Goal: Task Accomplishment & Management: Complete application form

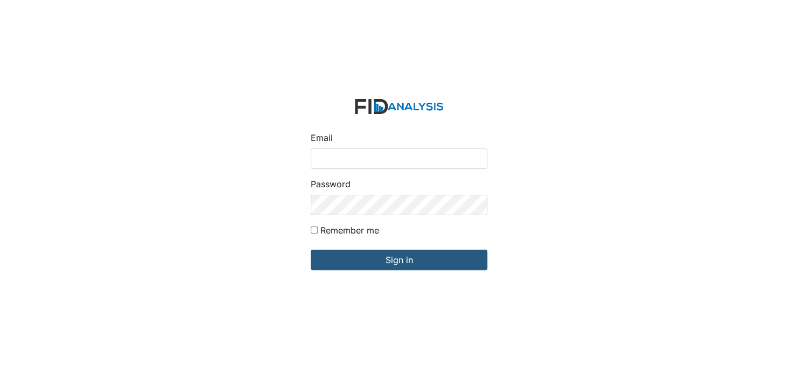
click at [340, 153] on input "Email" at bounding box center [399, 159] width 177 height 20
type input "[EMAIL_ADDRESS][DOMAIN_NAME]"
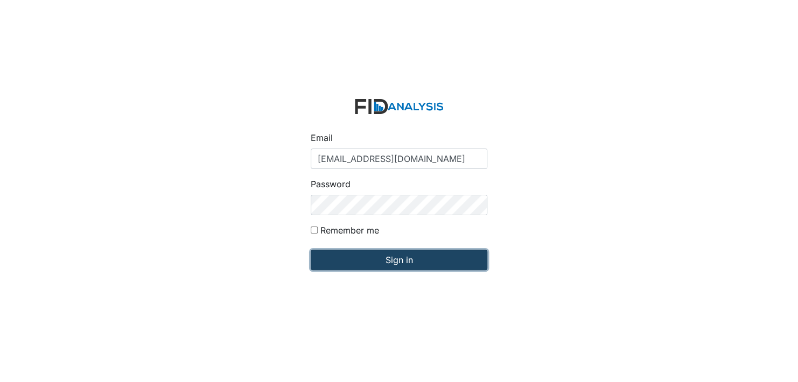
click at [408, 262] on input "Sign in" at bounding box center [399, 260] width 177 height 20
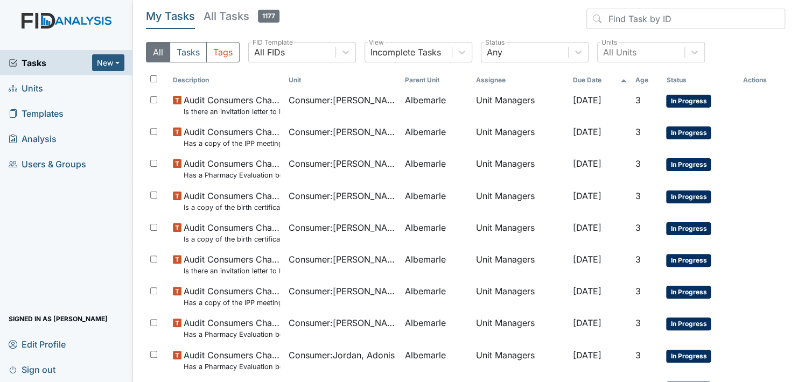
click at [35, 87] on span "Units" at bounding box center [26, 88] width 34 height 17
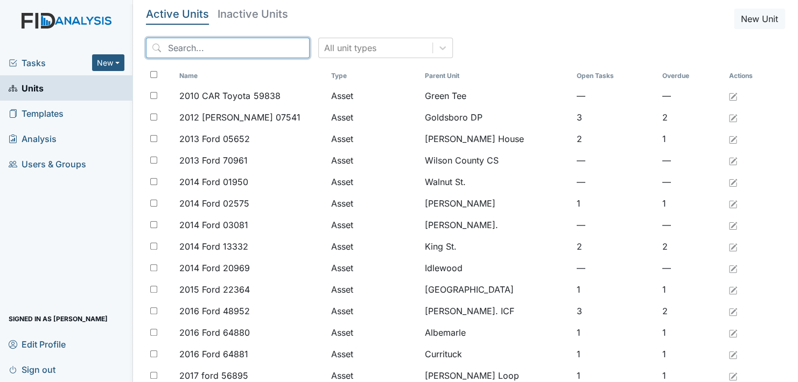
click at [172, 47] on input "search" at bounding box center [228, 48] width 164 height 20
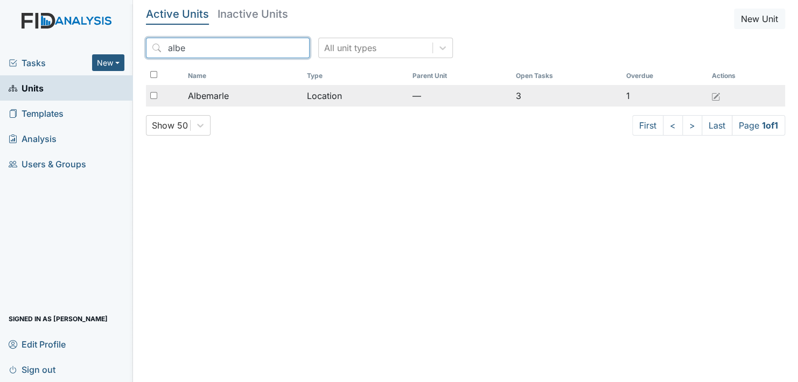
type input "albe"
click at [219, 96] on span "Albemarle" at bounding box center [208, 95] width 41 height 13
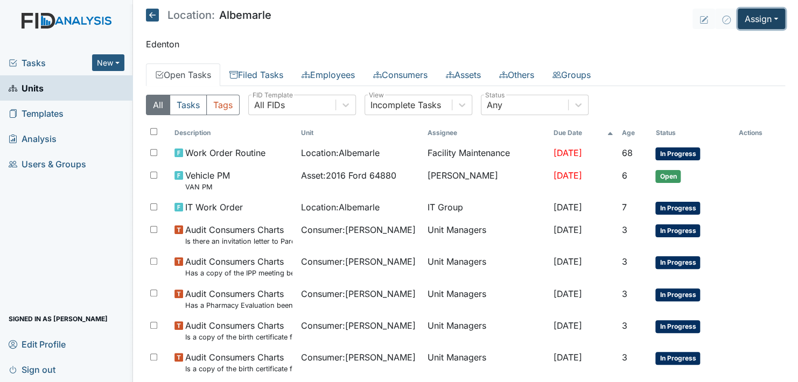
click at [765, 18] on button "Assign" at bounding box center [761, 19] width 47 height 20
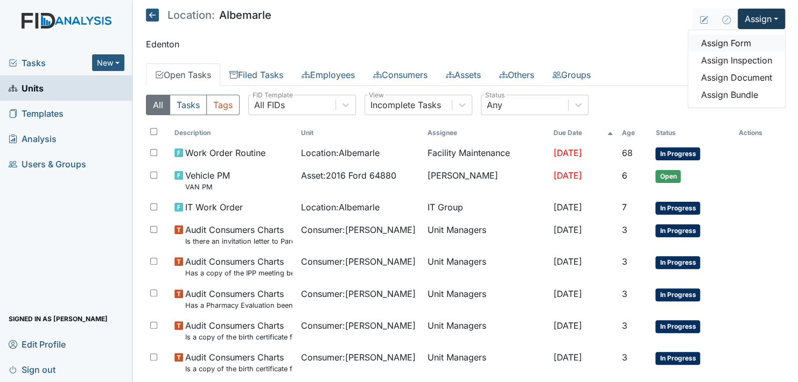
click at [733, 40] on link "Assign Form" at bounding box center [736, 42] width 97 height 17
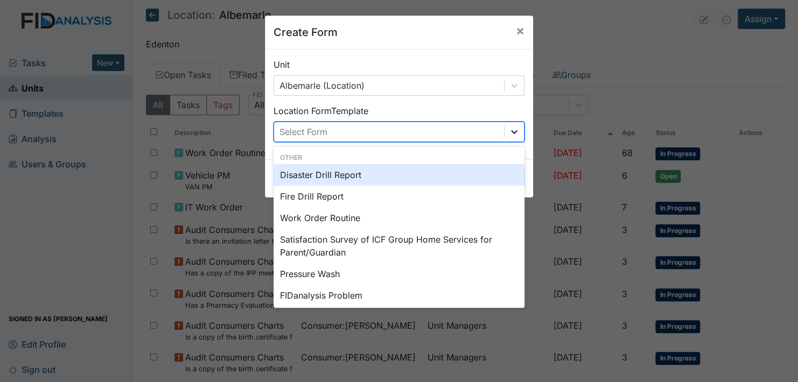
click at [513, 128] on icon at bounding box center [514, 132] width 11 height 11
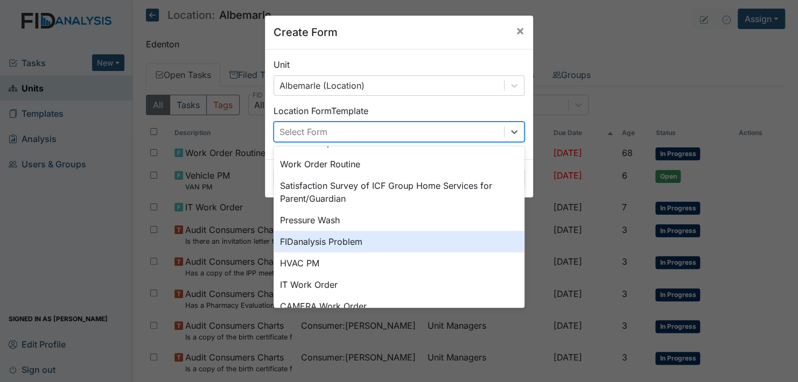
scroll to position [108, 0]
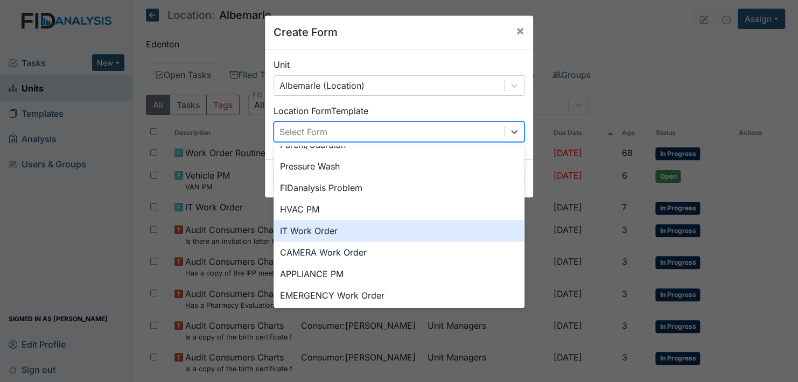
click at [343, 231] on div "IT Work Order" at bounding box center [399, 231] width 251 height 22
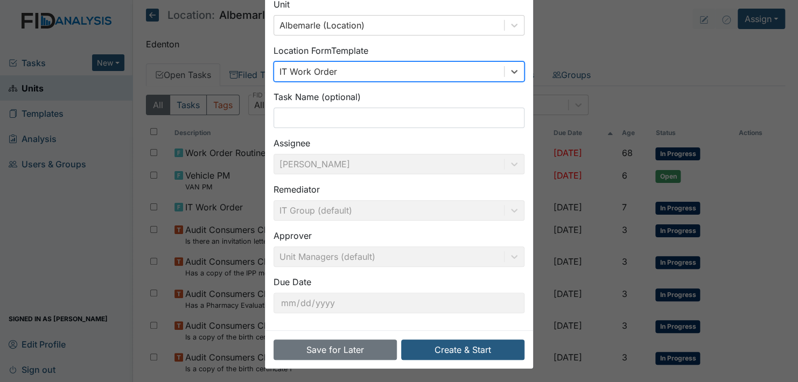
scroll to position [61, 0]
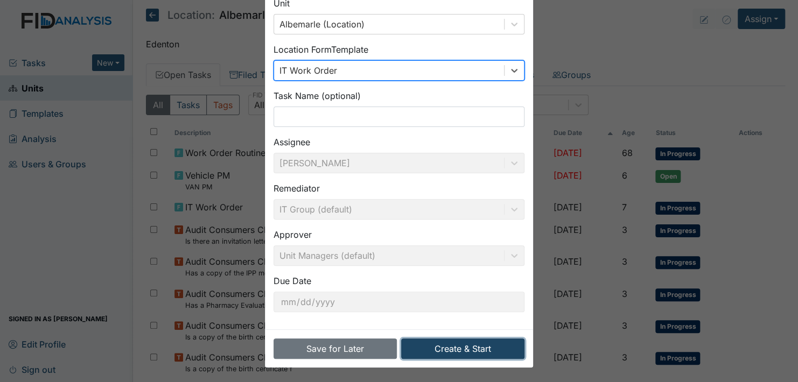
click at [451, 344] on button "Create & Start" at bounding box center [462, 349] width 123 height 20
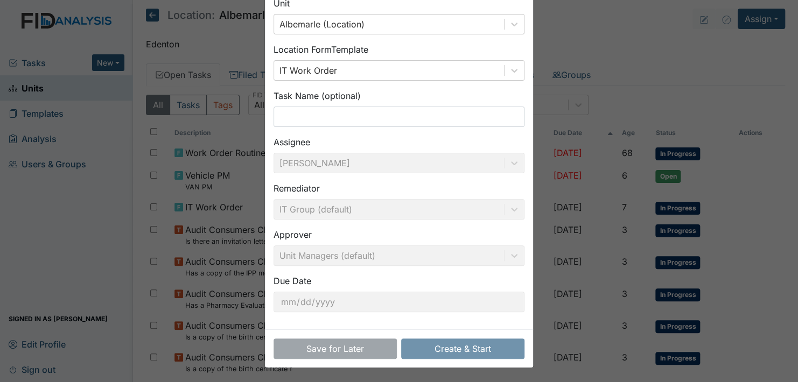
scroll to position [8, 0]
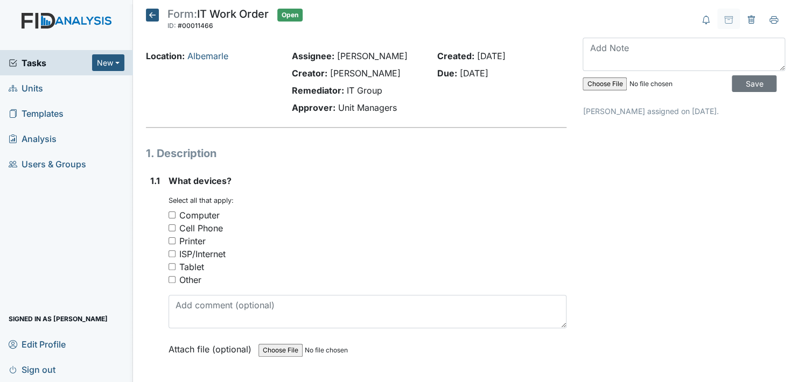
click at [171, 253] on input "ISP/Internet" at bounding box center [172, 253] width 7 height 7
checkbox input "true"
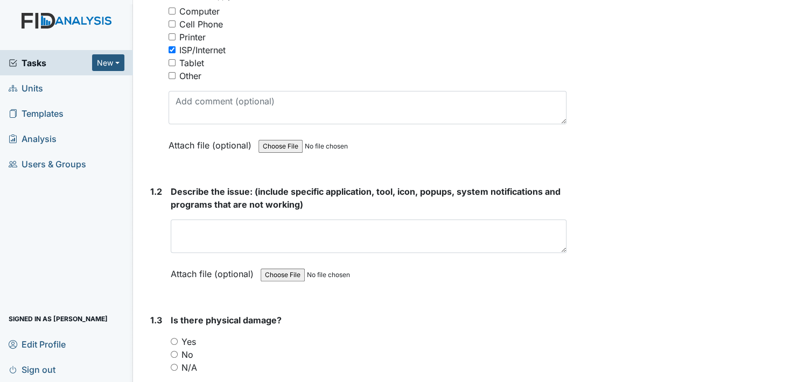
scroll to position [215, 0]
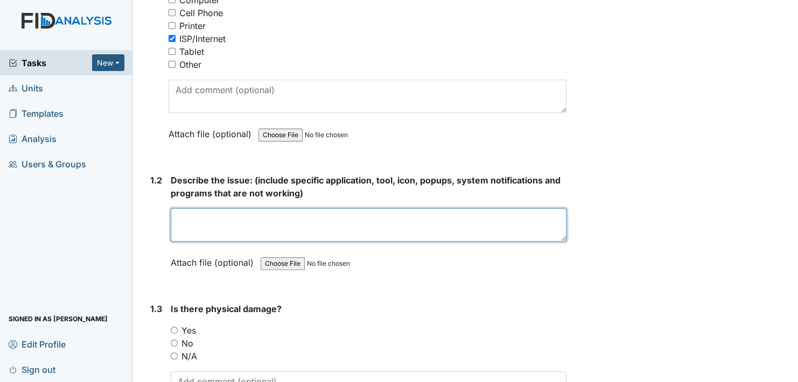
click at [218, 219] on textarea at bounding box center [369, 224] width 396 height 33
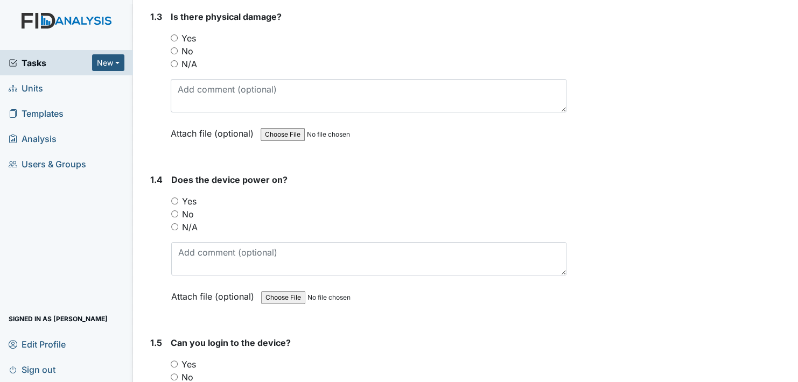
scroll to position [491, 0]
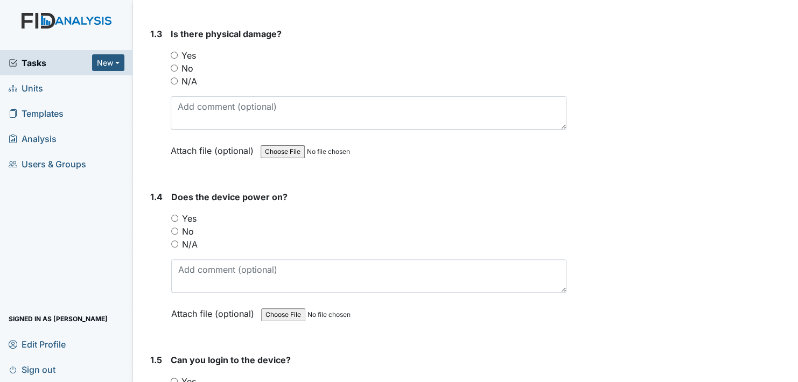
type textarea "Internet is down"
click at [177, 228] on input "No" at bounding box center [174, 231] width 7 height 7
radio input "true"
click at [174, 66] on input "No" at bounding box center [174, 68] width 7 height 7
radio input "true"
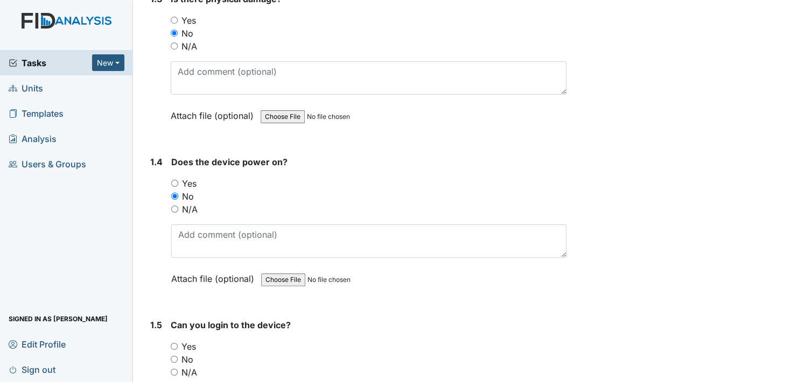
scroll to position [545, 0]
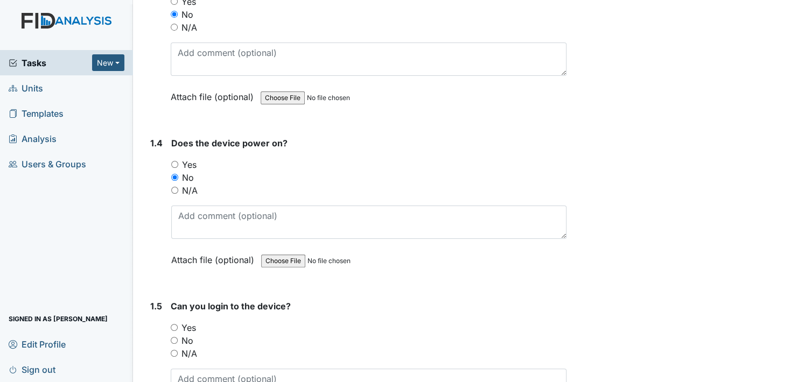
click at [176, 162] on input "Yes" at bounding box center [174, 164] width 7 height 7
radio input "true"
click at [175, 337] on input "No" at bounding box center [174, 340] width 7 height 7
radio input "true"
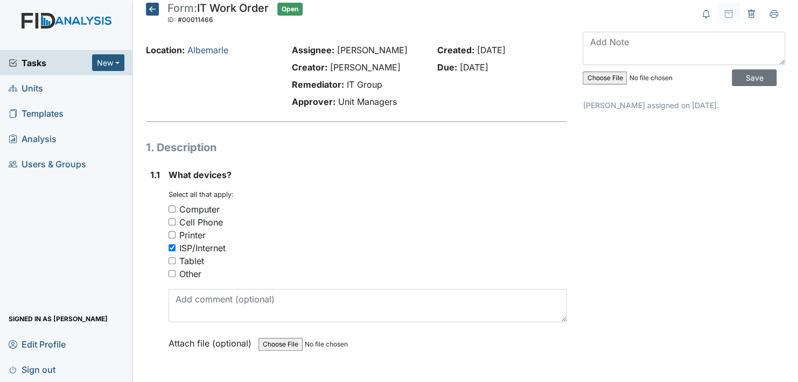
scroll to position [0, 0]
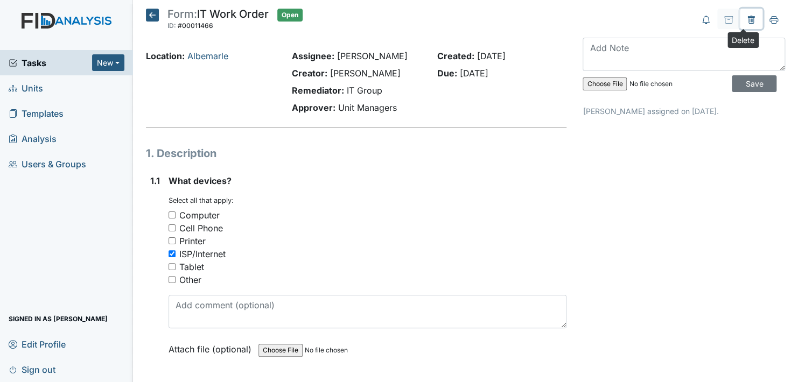
click at [747, 19] on icon at bounding box center [751, 20] width 9 height 9
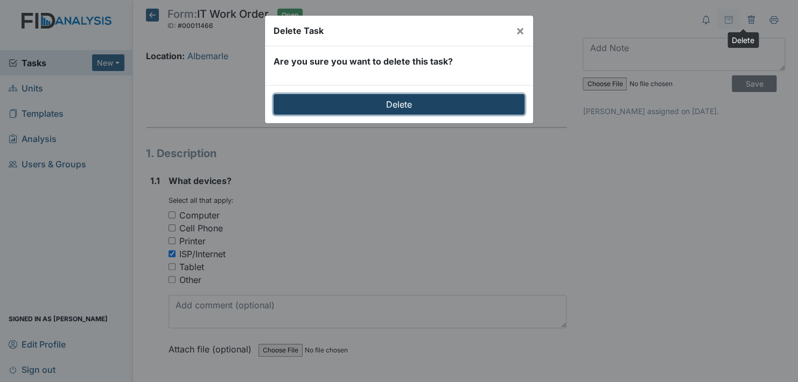
click at [410, 105] on input "Delete" at bounding box center [399, 104] width 251 height 20
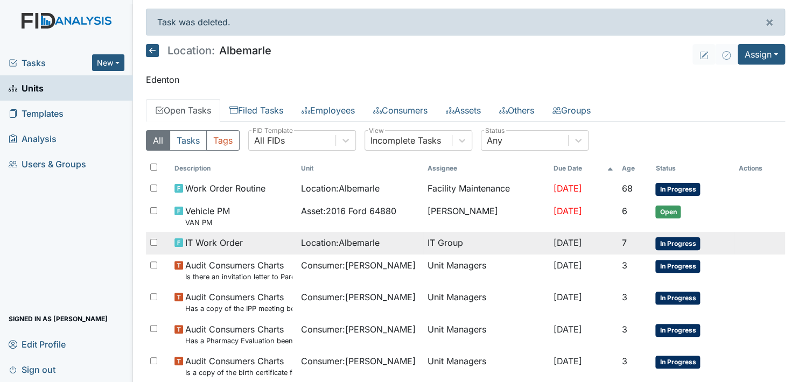
click at [660, 244] on span "In Progress" at bounding box center [678, 244] width 45 height 13
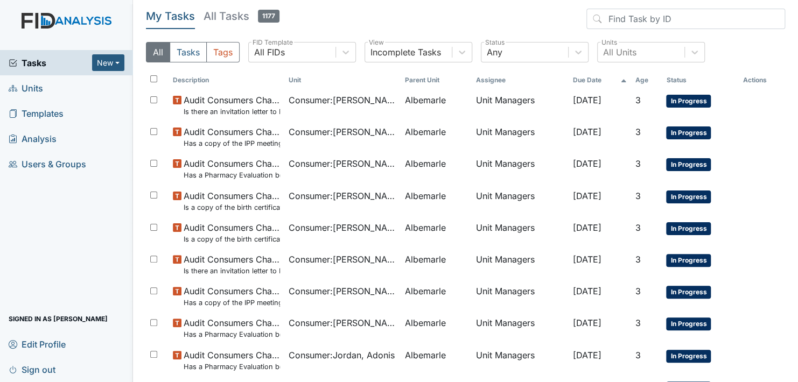
click at [54, 82] on link "Units" at bounding box center [66, 87] width 133 height 25
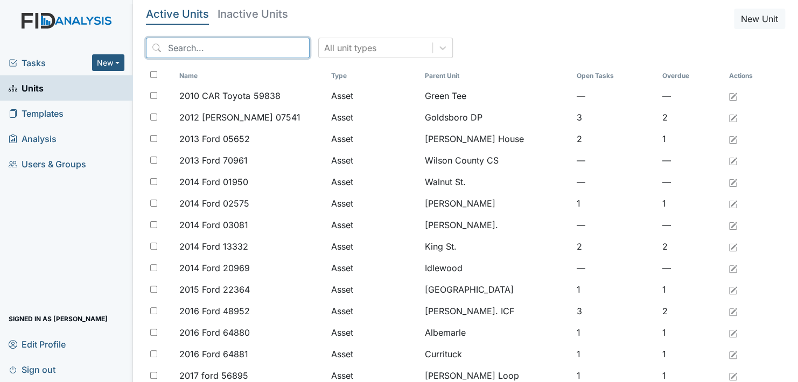
click at [200, 46] on input "search" at bounding box center [228, 48] width 164 height 20
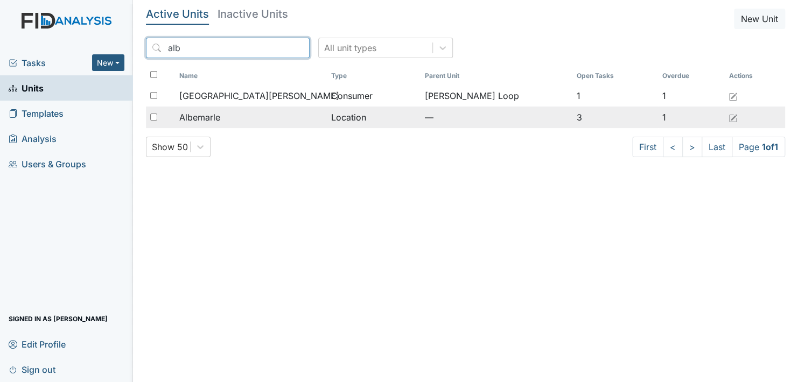
type input "alb"
click at [225, 117] on div "Albemarle" at bounding box center [250, 117] width 143 height 13
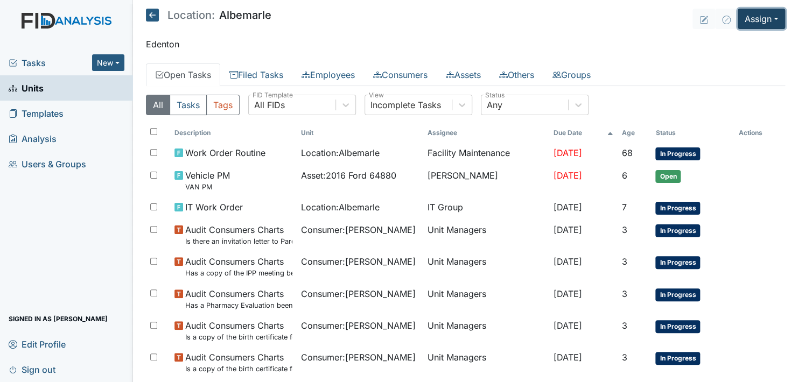
click at [769, 19] on button "Assign" at bounding box center [761, 19] width 47 height 20
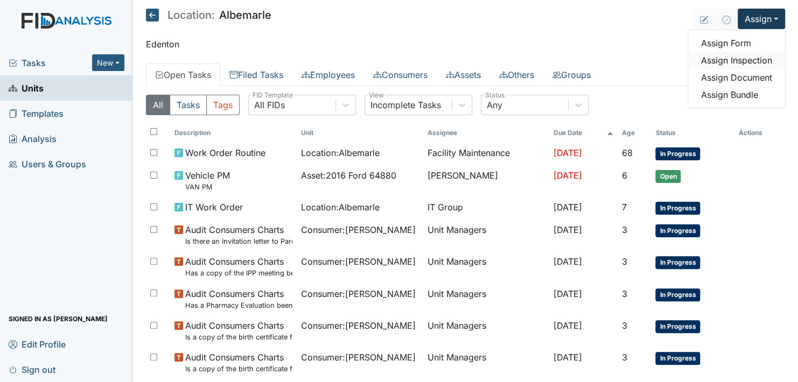
click at [748, 60] on link "Assign Inspection" at bounding box center [736, 60] width 97 height 17
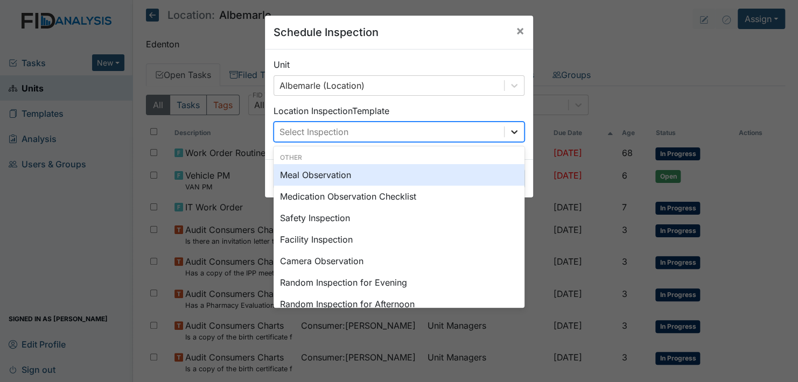
click at [509, 130] on icon at bounding box center [514, 132] width 11 height 11
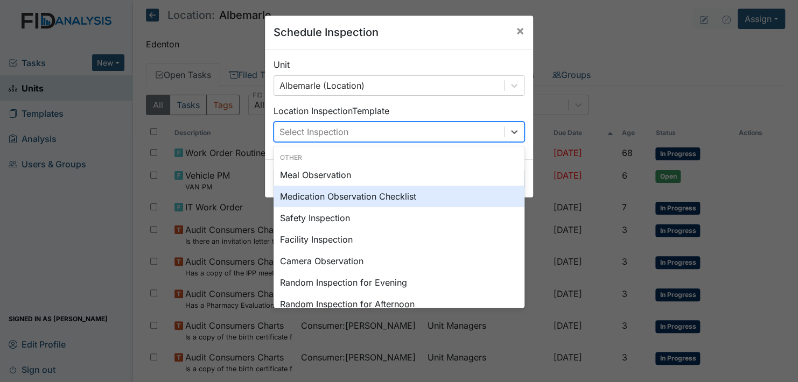
click at [354, 194] on div "Medication Observation Checklist" at bounding box center [399, 197] width 251 height 22
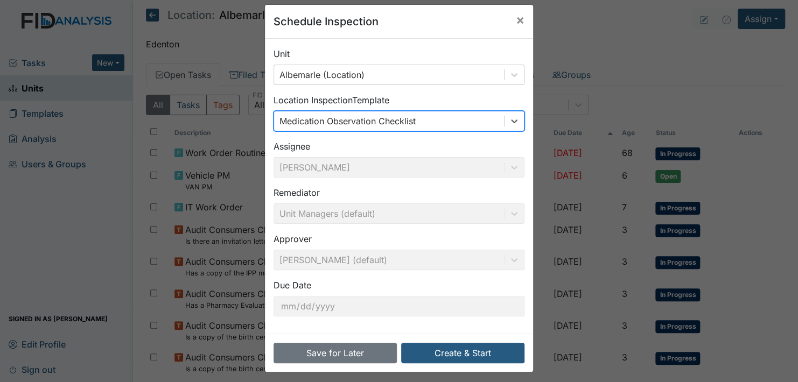
scroll to position [15, 0]
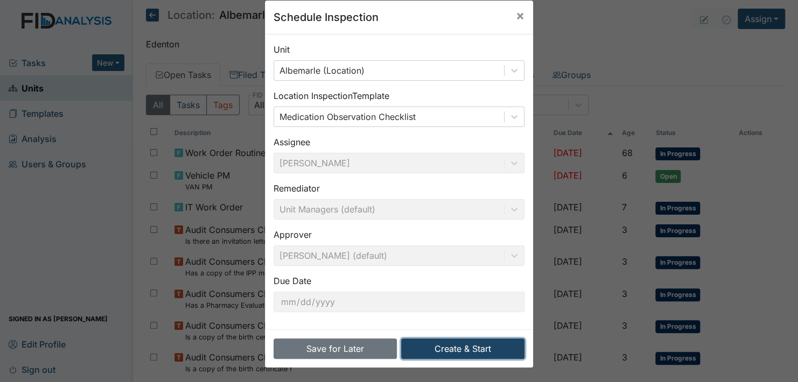
click at [438, 343] on button "Create & Start" at bounding box center [462, 349] width 123 height 20
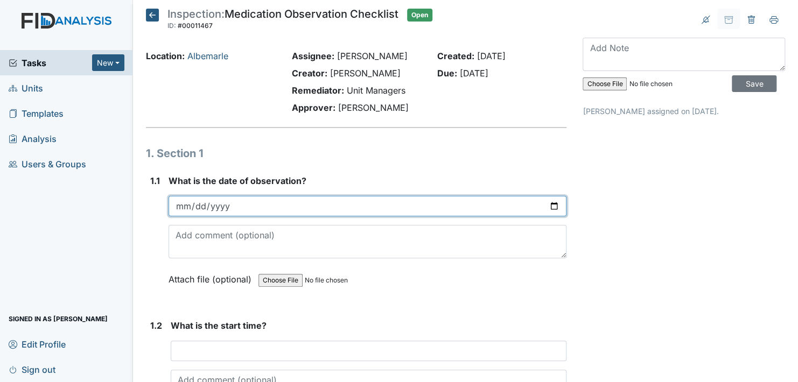
click at [552, 206] on input "date" at bounding box center [368, 206] width 398 height 20
type input "[DATE]"
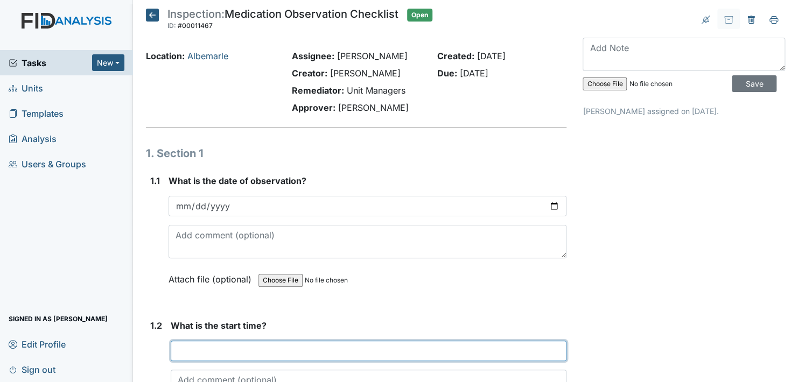
click at [230, 346] on input "text" at bounding box center [369, 351] width 396 height 20
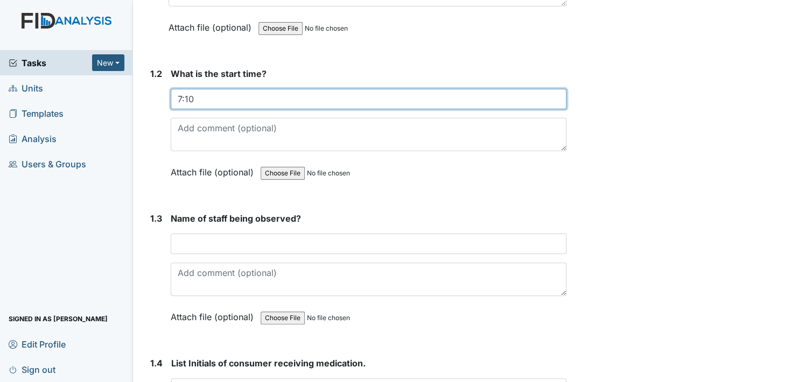
scroll to position [269, 0]
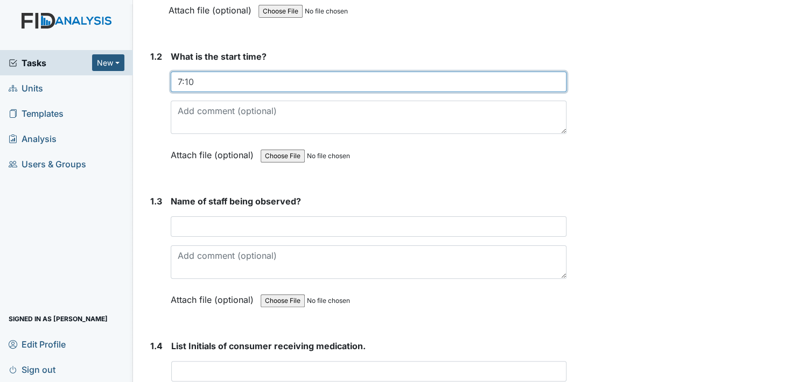
type input "7:10"
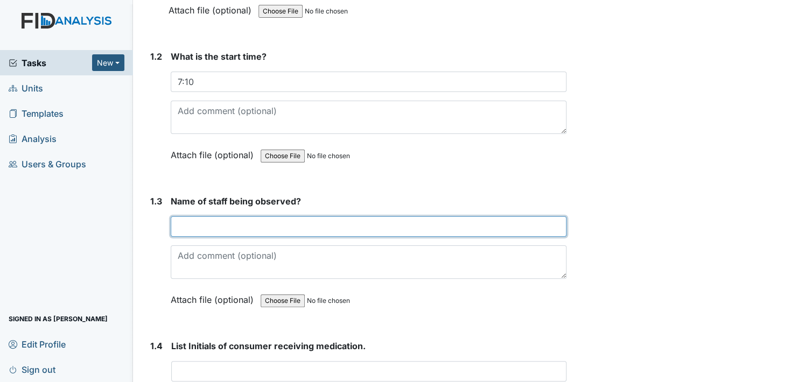
click at [194, 228] on input "text" at bounding box center [369, 227] width 396 height 20
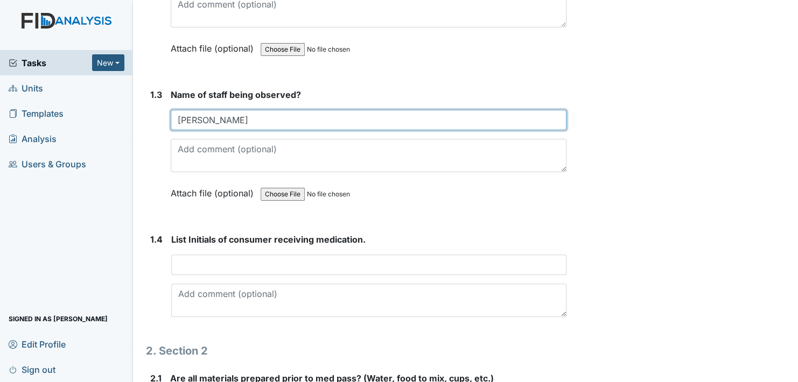
scroll to position [377, 0]
type input "Monika"
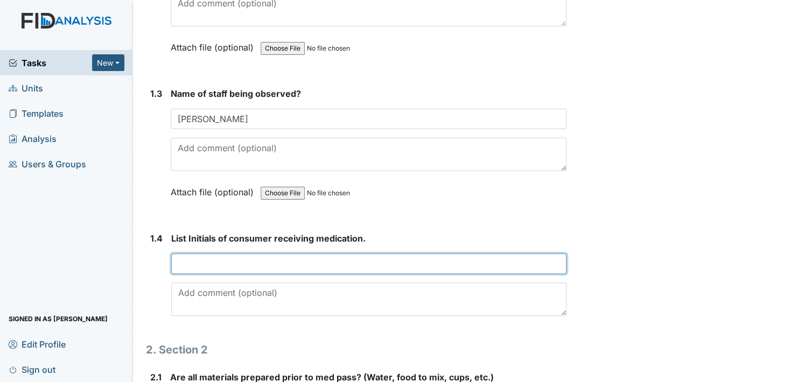
click at [194, 267] on input "text" at bounding box center [368, 264] width 395 height 20
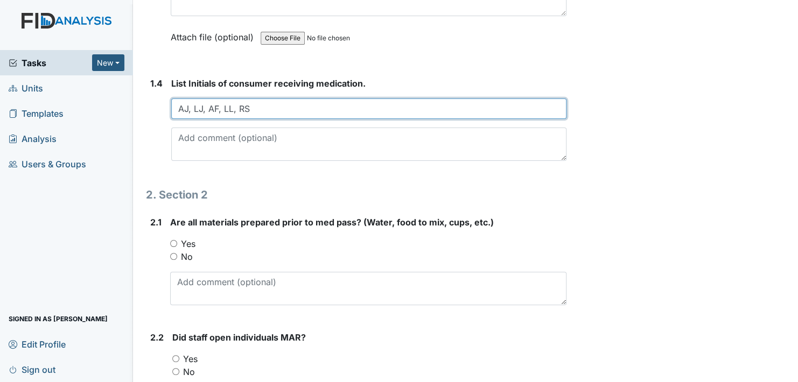
scroll to position [539, 0]
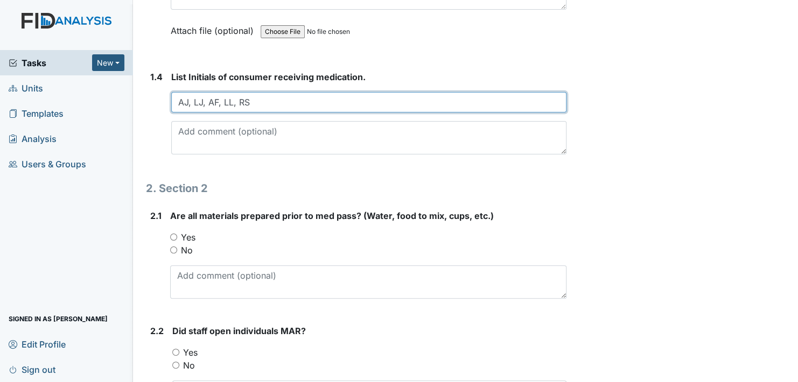
type input "AJ, LJ, AF, LL, RS"
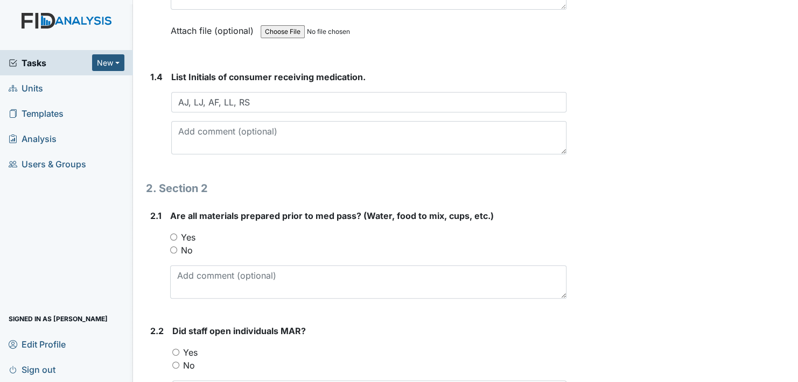
click at [172, 231] on div "Yes" at bounding box center [368, 237] width 396 height 13
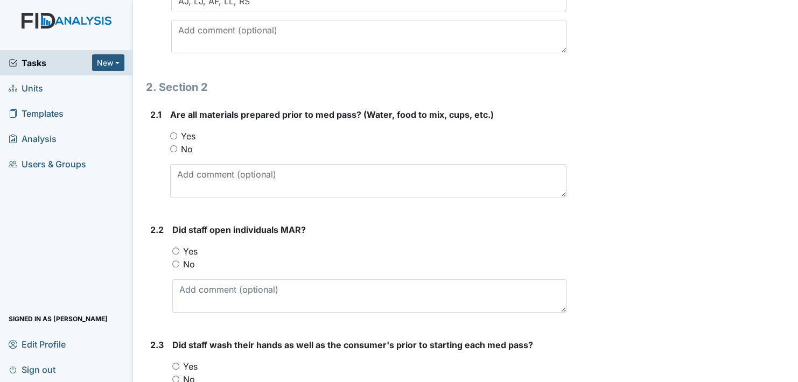
scroll to position [646, 0]
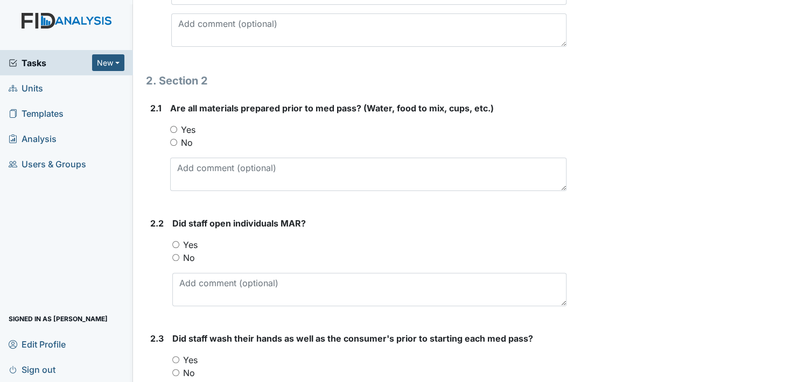
click at [174, 242] on input "Yes" at bounding box center [175, 244] width 7 height 7
radio input "true"
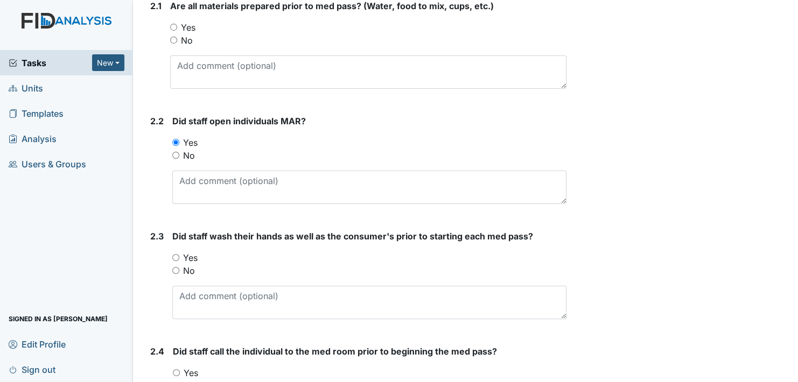
scroll to position [754, 0]
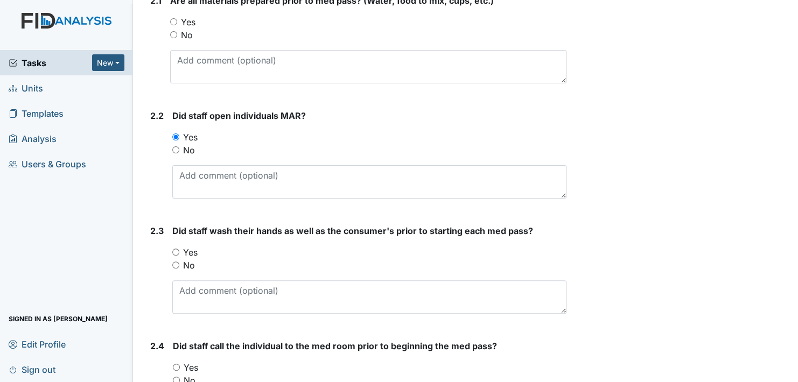
click at [173, 249] on input "Yes" at bounding box center [175, 252] width 7 height 7
radio input "true"
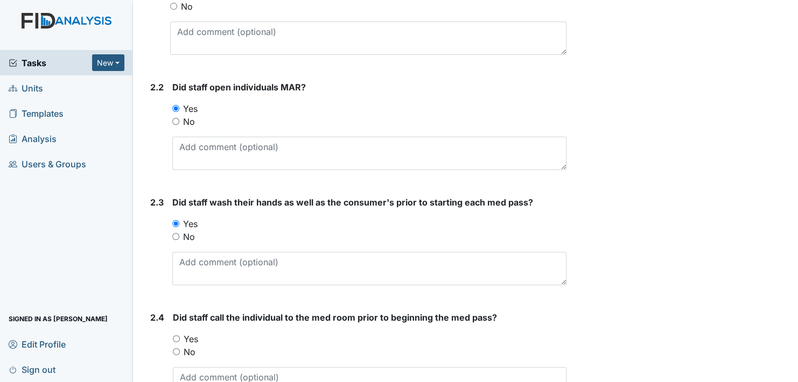
scroll to position [916, 0]
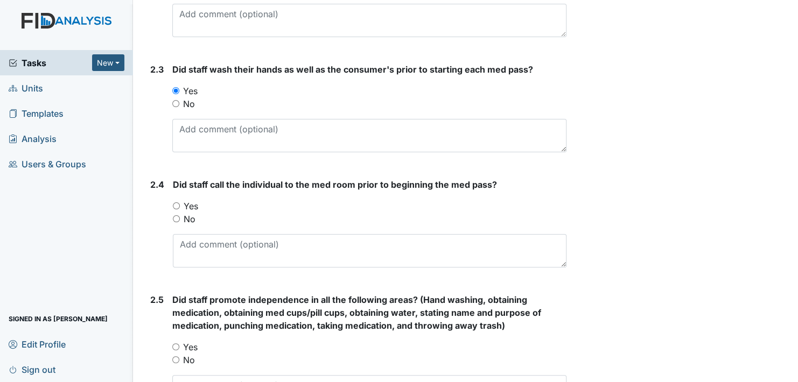
click at [173, 203] on input "Yes" at bounding box center [176, 206] width 7 height 7
radio input "true"
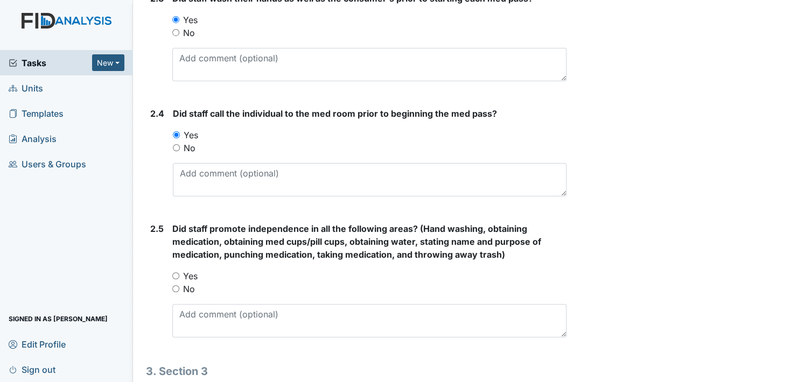
scroll to position [1024, 0]
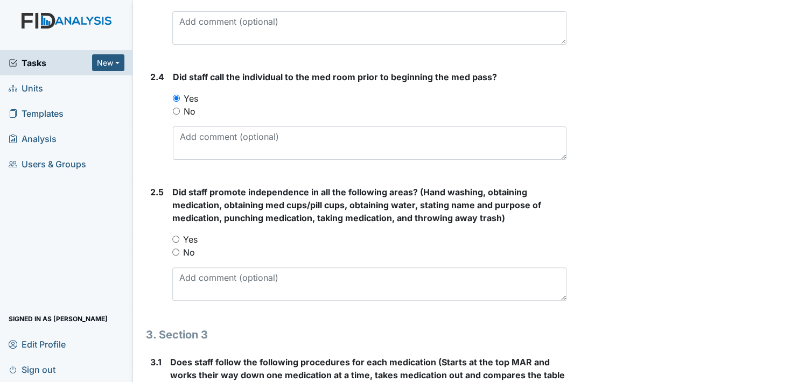
click at [176, 239] on input "Yes" at bounding box center [175, 239] width 7 height 7
radio input "true"
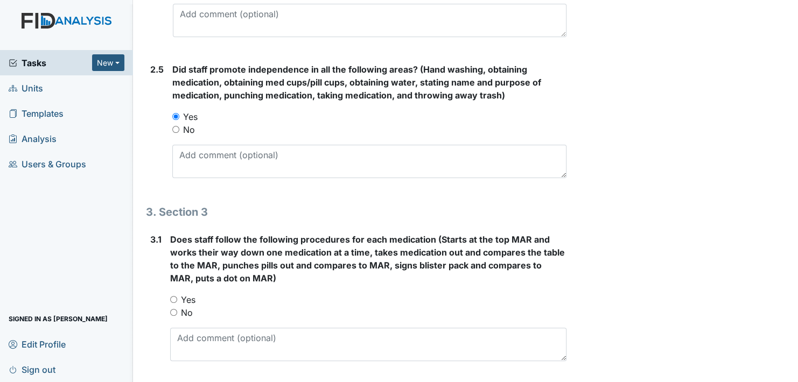
scroll to position [1185, 0]
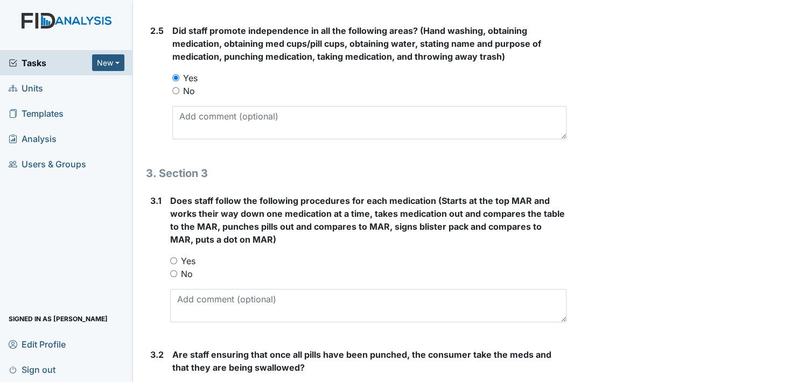
click at [173, 258] on input "Yes" at bounding box center [173, 261] width 7 height 7
radio input "true"
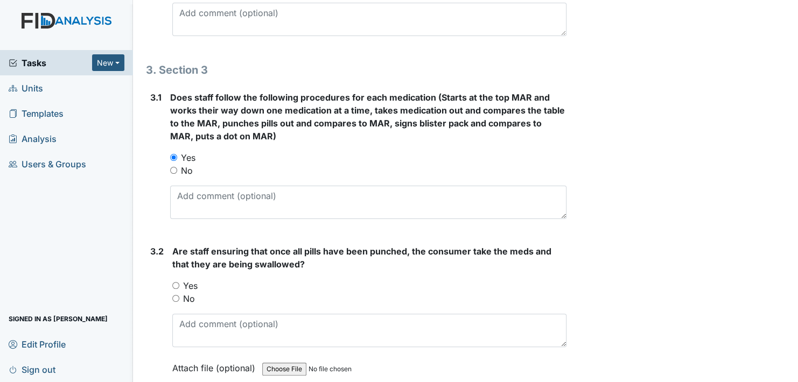
scroll to position [1347, 0]
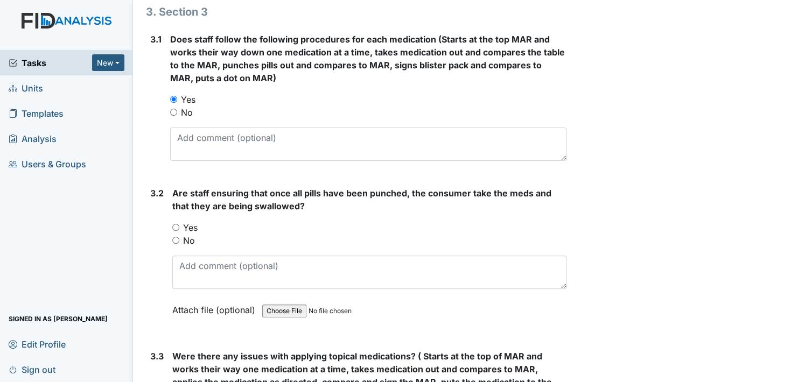
click at [177, 224] on input "Yes" at bounding box center [175, 227] width 7 height 7
radio input "true"
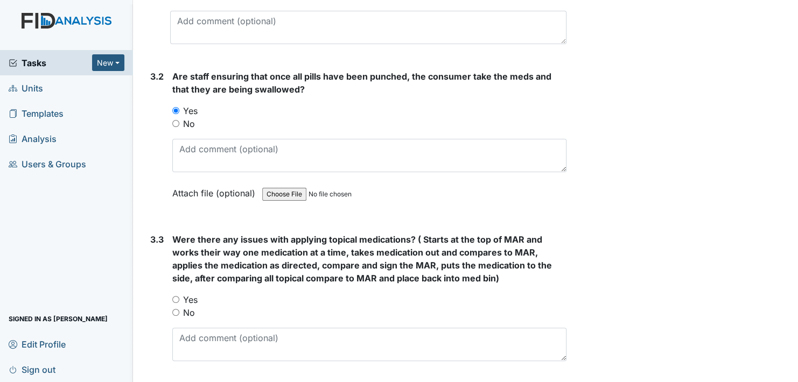
scroll to position [1508, 0]
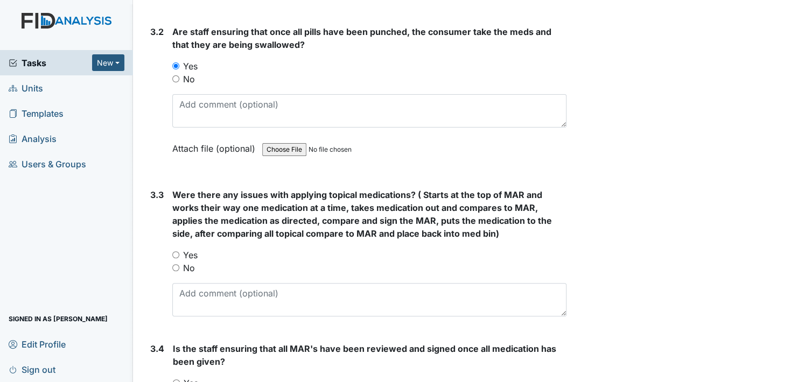
click at [175, 265] on input "No" at bounding box center [175, 268] width 7 height 7
radio input "true"
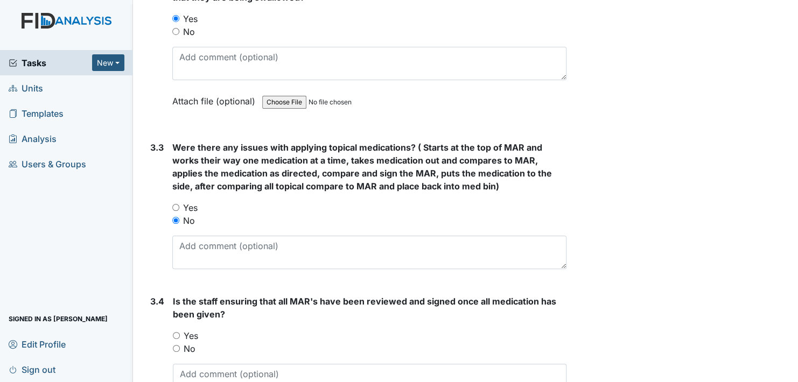
scroll to position [1724, 0]
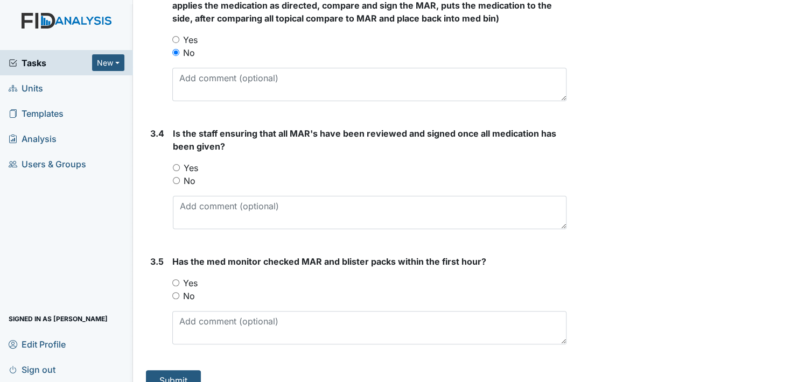
click at [175, 164] on input "Yes" at bounding box center [176, 167] width 7 height 7
radio input "true"
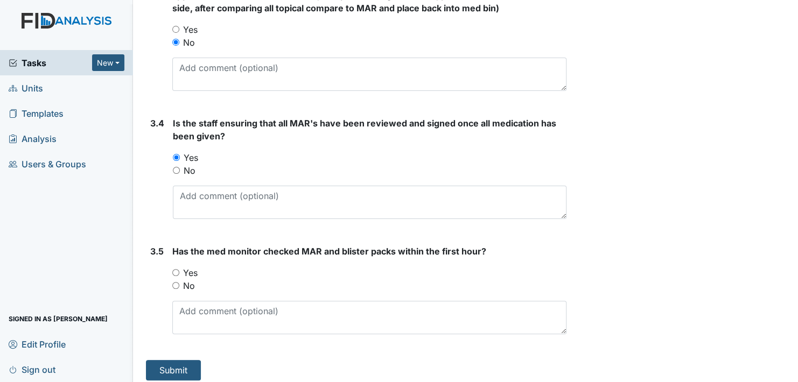
scroll to position [1736, 0]
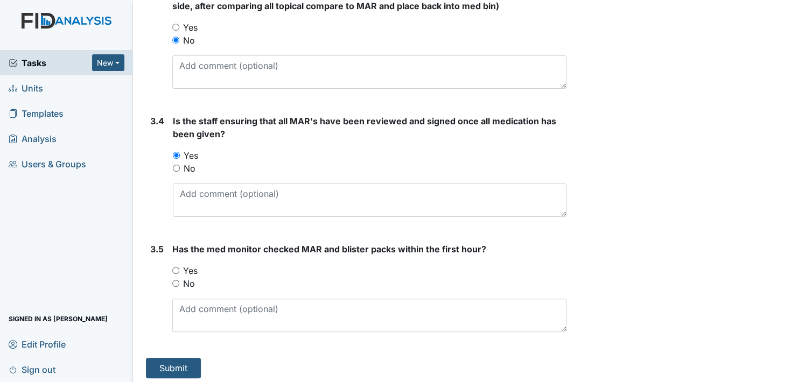
click at [176, 267] on input "Yes" at bounding box center [175, 270] width 7 height 7
radio input "true"
click at [186, 361] on button "Submit" at bounding box center [173, 368] width 55 height 20
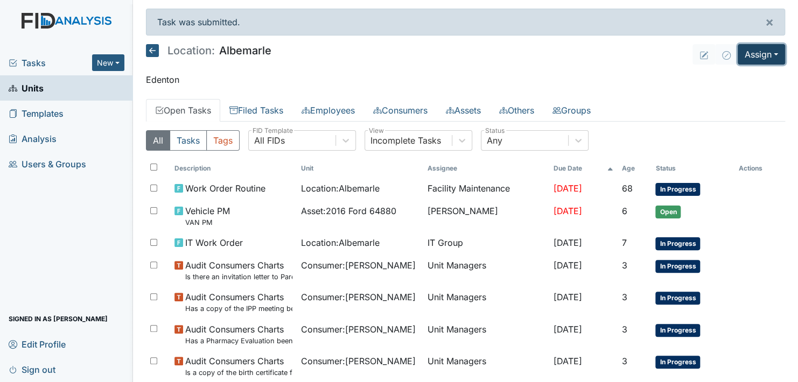
click at [757, 54] on button "Assign" at bounding box center [761, 54] width 47 height 20
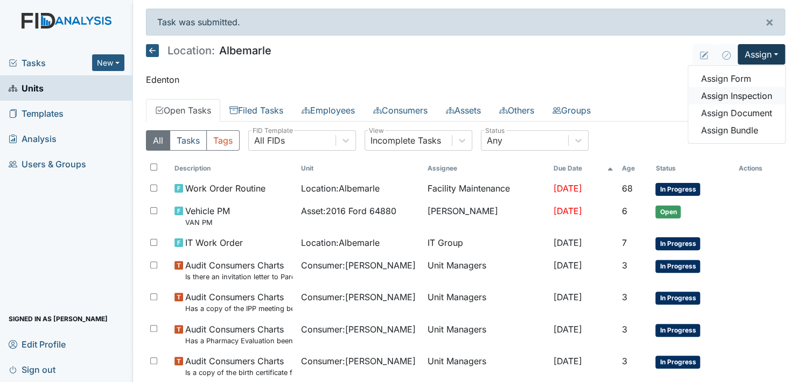
click at [733, 94] on link "Assign Inspection" at bounding box center [736, 95] width 97 height 17
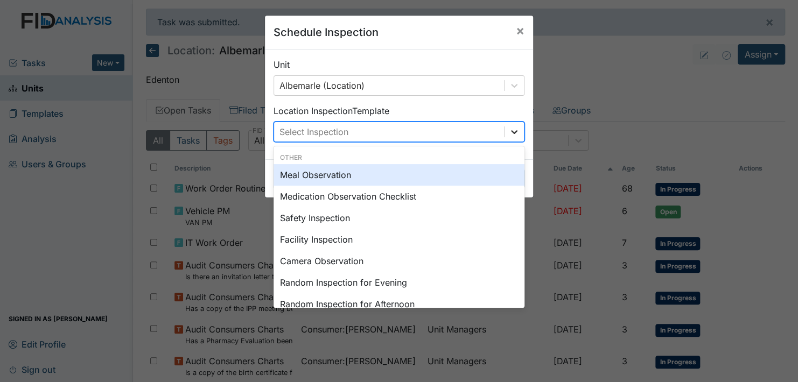
click at [511, 131] on icon at bounding box center [514, 132] width 11 height 11
click at [345, 175] on div "Meal Observation" at bounding box center [399, 175] width 251 height 22
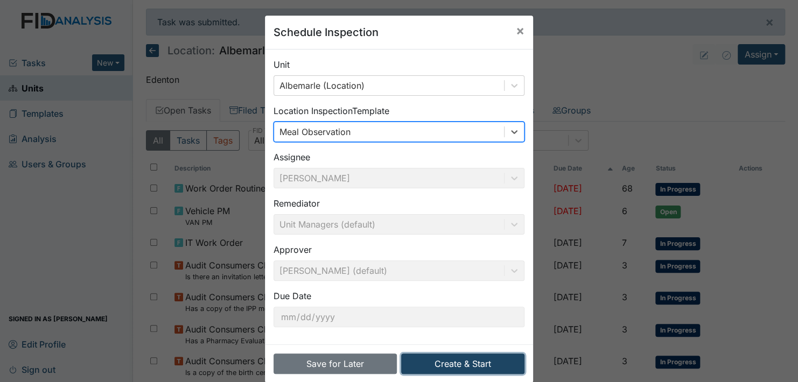
click at [447, 361] on button "Create & Start" at bounding box center [462, 364] width 123 height 20
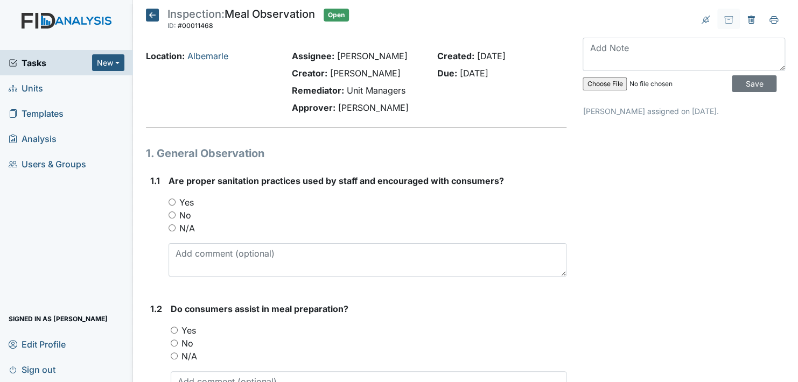
click at [171, 202] on input "Yes" at bounding box center [172, 202] width 7 height 7
radio input "true"
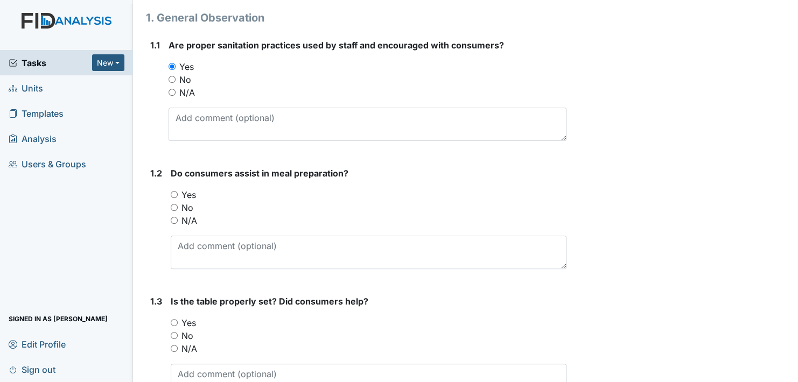
scroll to position [162, 0]
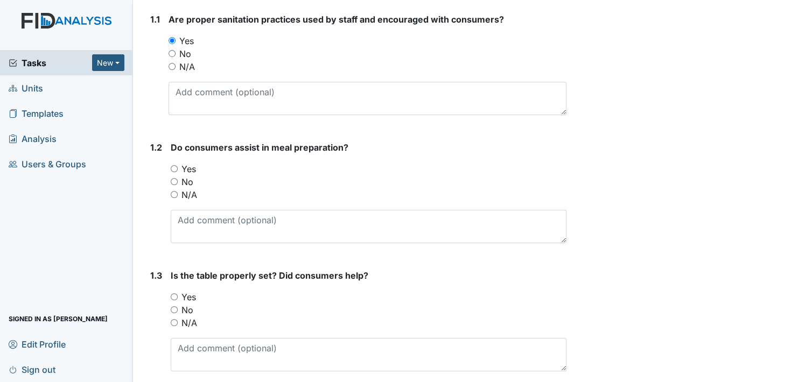
click at [174, 168] on input "Yes" at bounding box center [174, 168] width 7 height 7
radio input "true"
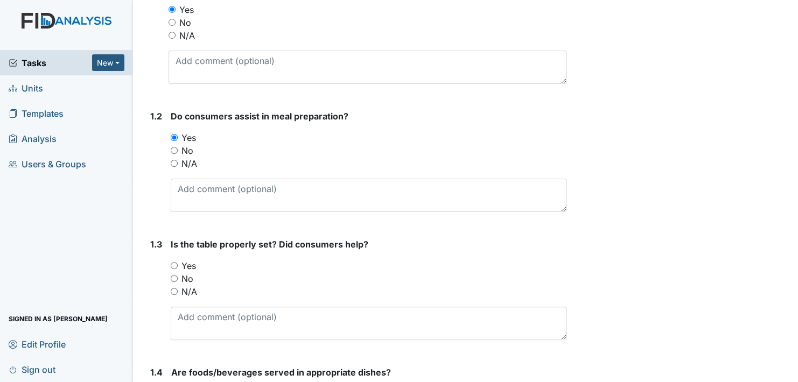
scroll to position [323, 0]
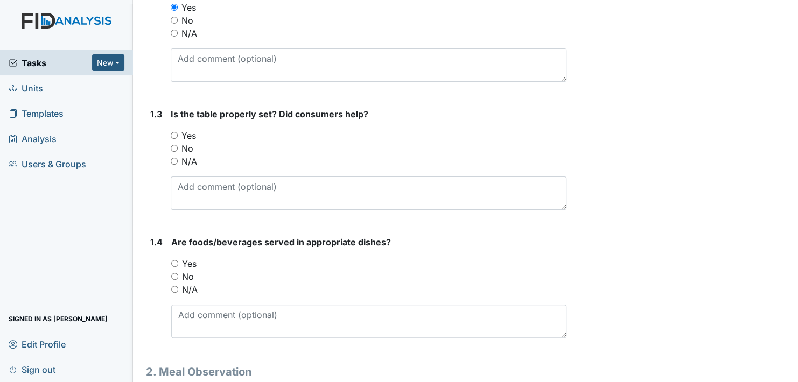
click at [174, 135] on input "Yes" at bounding box center [174, 135] width 7 height 7
radio input "true"
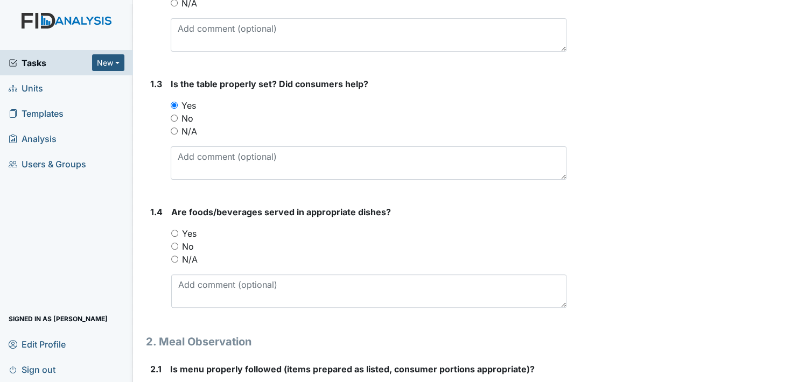
scroll to position [431, 0]
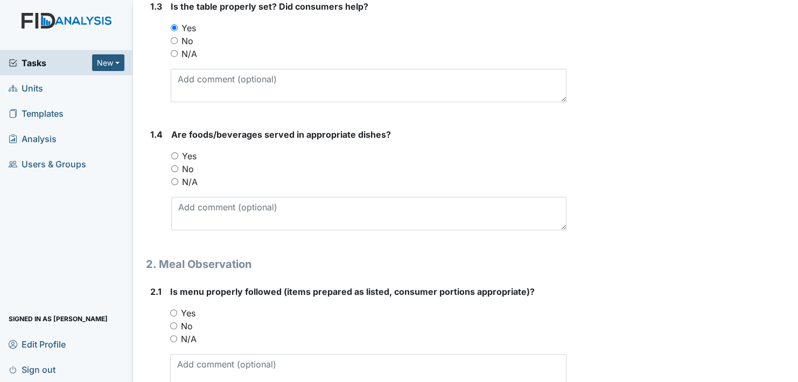
click at [175, 154] on input "Yes" at bounding box center [174, 155] width 7 height 7
radio input "true"
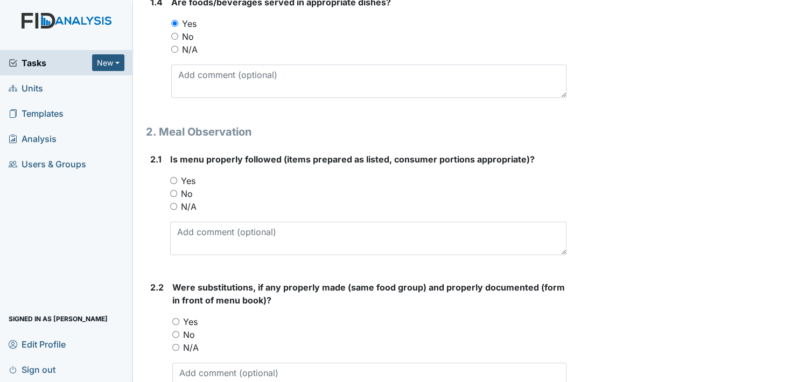
scroll to position [646, 0]
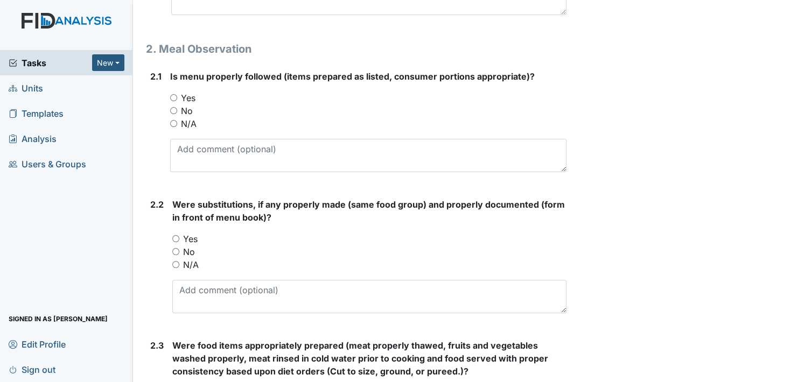
click at [173, 94] on input "Yes" at bounding box center [173, 97] width 7 height 7
radio input "true"
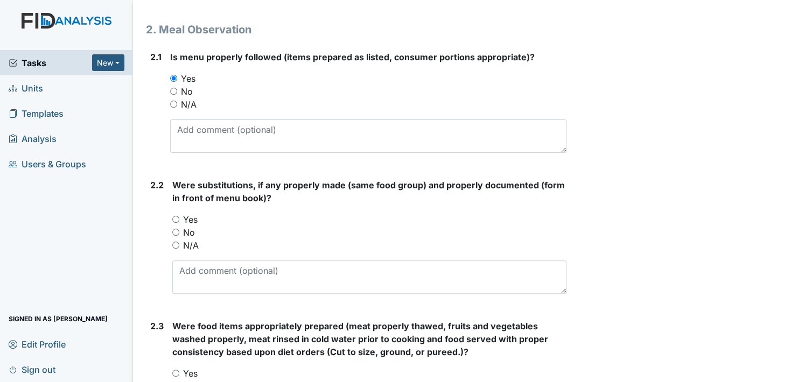
scroll to position [700, 0]
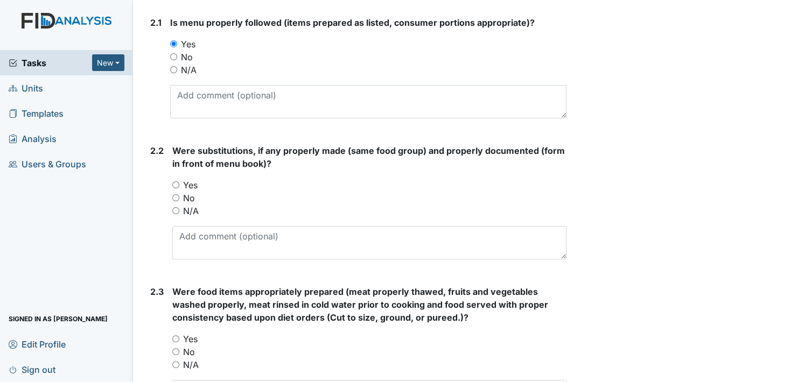
click at [178, 183] on input "Yes" at bounding box center [175, 185] width 7 height 7
radio input "true"
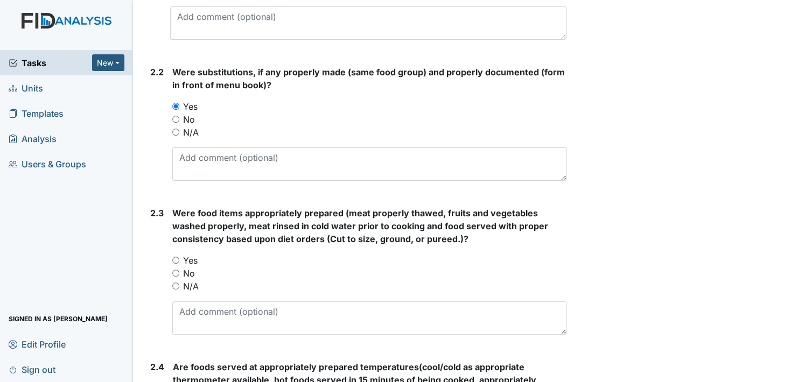
scroll to position [808, 0]
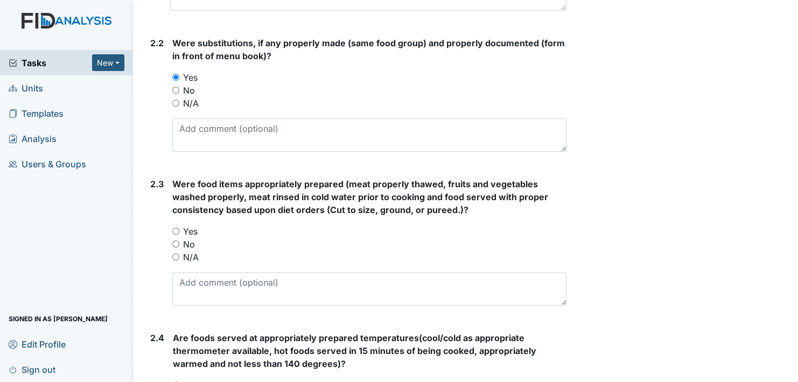
click at [176, 228] on input "Yes" at bounding box center [175, 231] width 7 height 7
radio input "true"
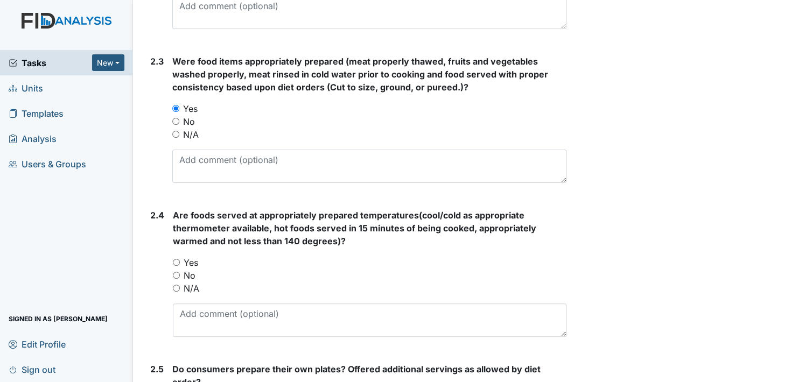
scroll to position [970, 0]
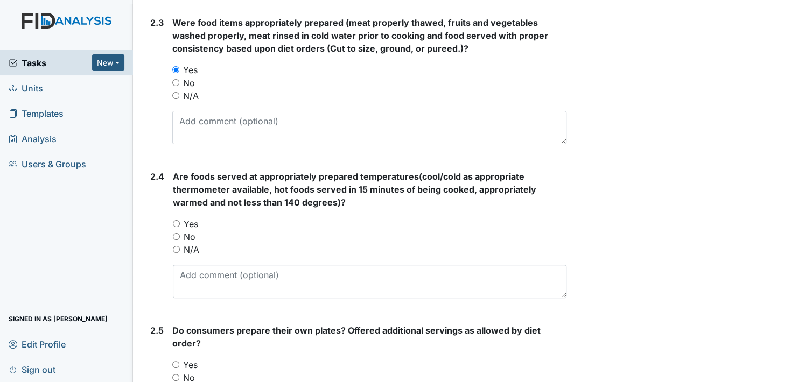
click at [176, 223] on input "Yes" at bounding box center [176, 223] width 7 height 7
radio input "true"
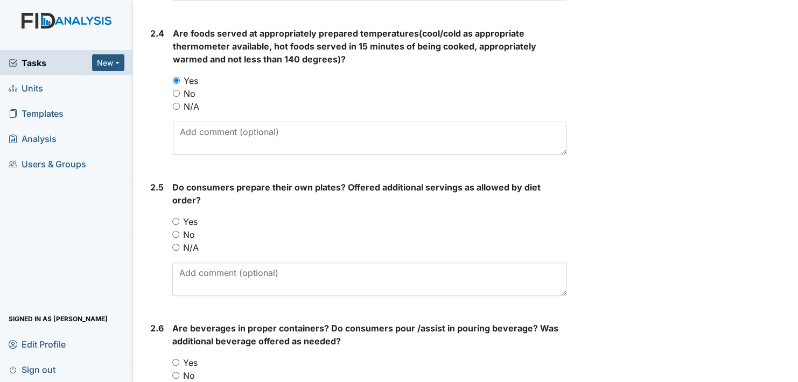
scroll to position [1131, 0]
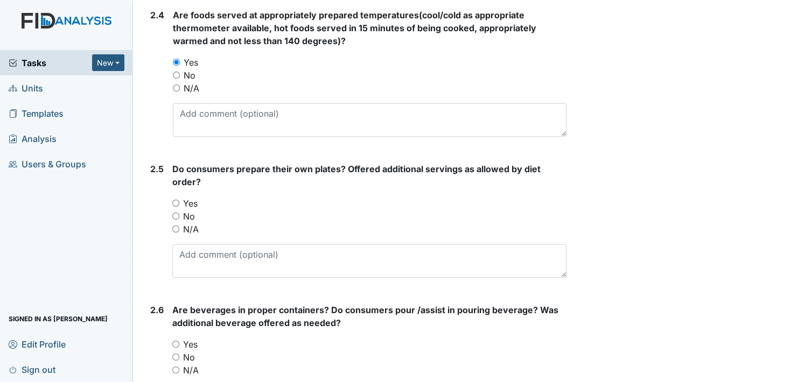
click at [177, 201] on input "Yes" at bounding box center [175, 203] width 7 height 7
radio input "true"
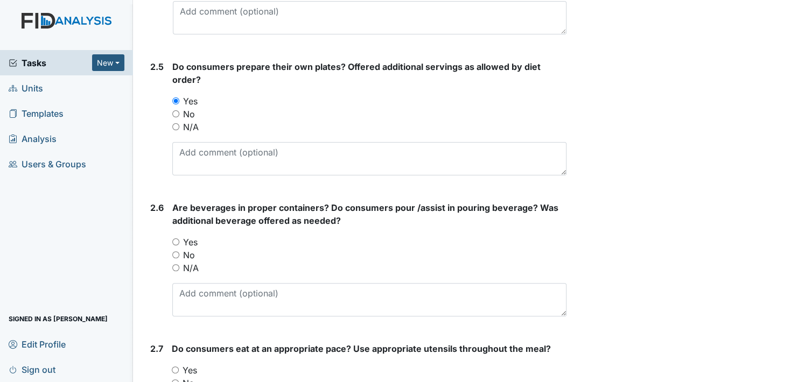
scroll to position [1293, 0]
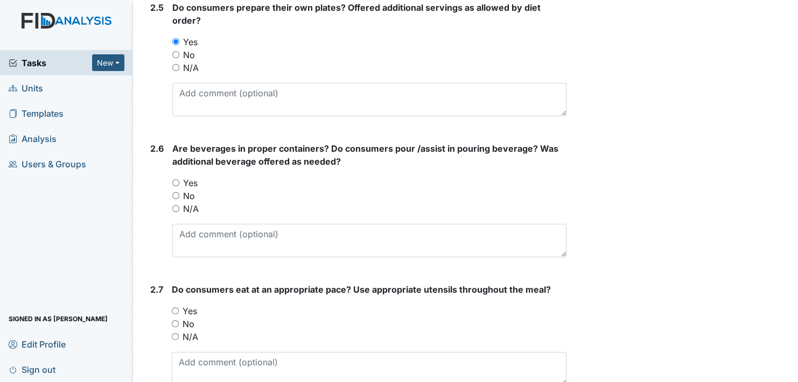
click at [175, 179] on input "Yes" at bounding box center [175, 182] width 7 height 7
radio input "true"
click at [176, 308] on input "Yes" at bounding box center [175, 311] width 7 height 7
radio input "true"
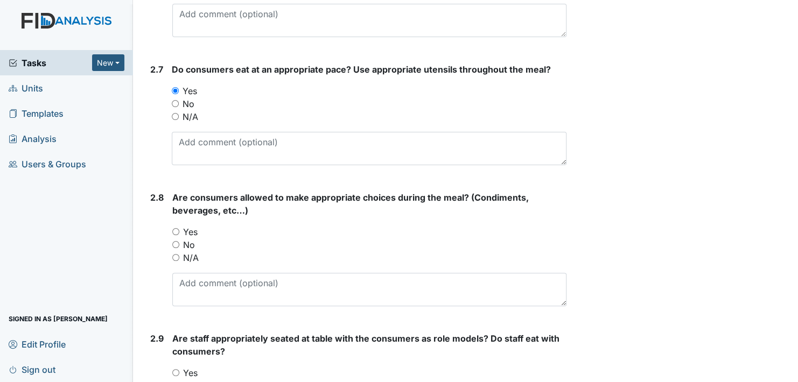
scroll to position [1562, 0]
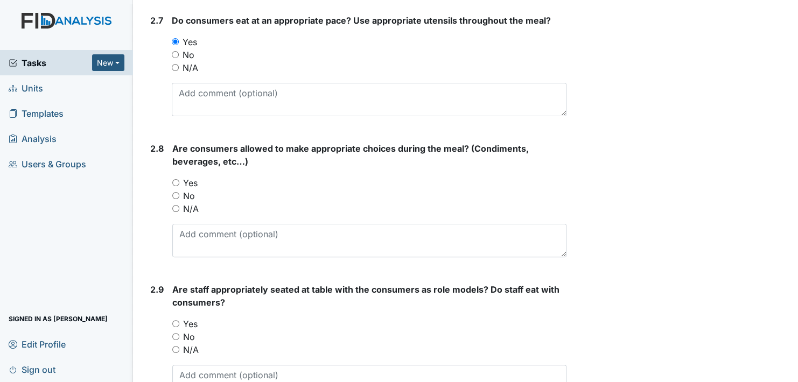
click at [173, 180] on input "Yes" at bounding box center [175, 182] width 7 height 7
radio input "true"
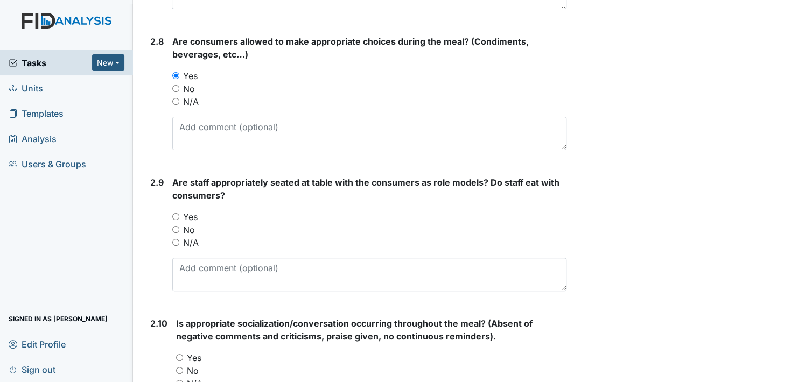
scroll to position [1724, 0]
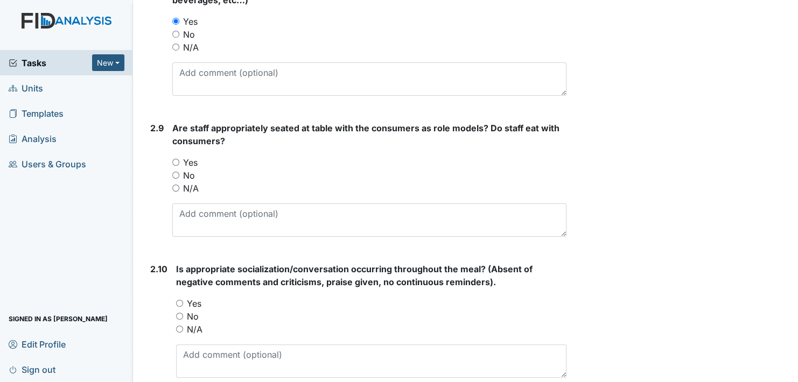
click at [177, 161] on input "Yes" at bounding box center [175, 162] width 7 height 7
radio input "true"
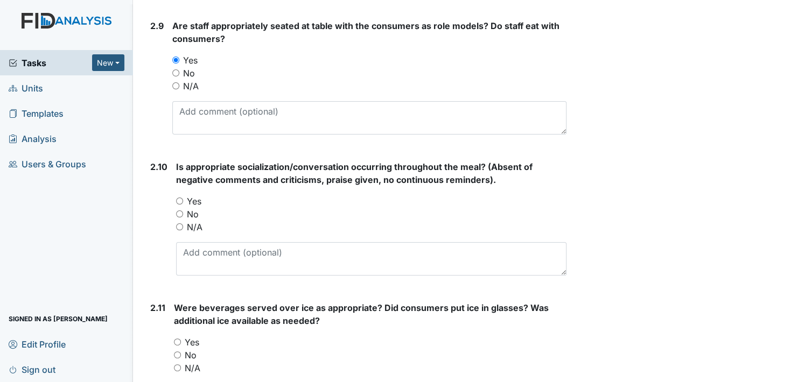
scroll to position [1832, 0]
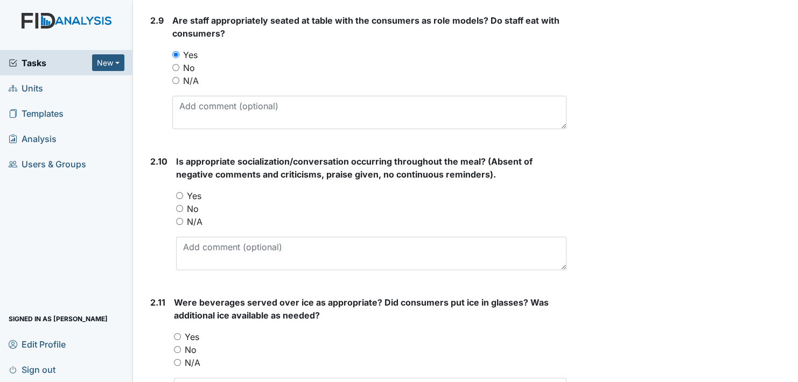
click at [180, 192] on input "Yes" at bounding box center [179, 195] width 7 height 7
radio input "true"
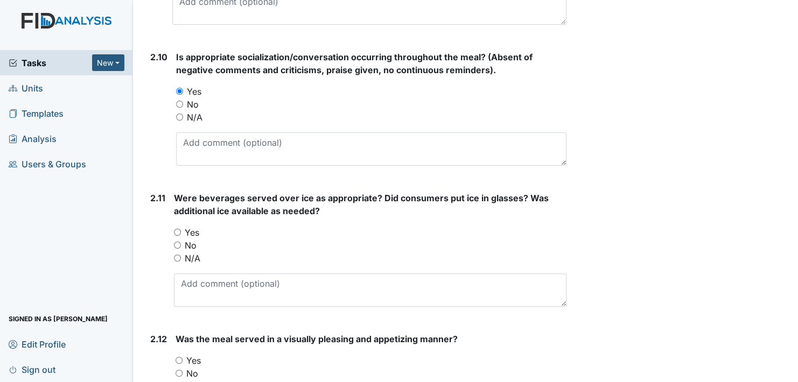
scroll to position [1993, 0]
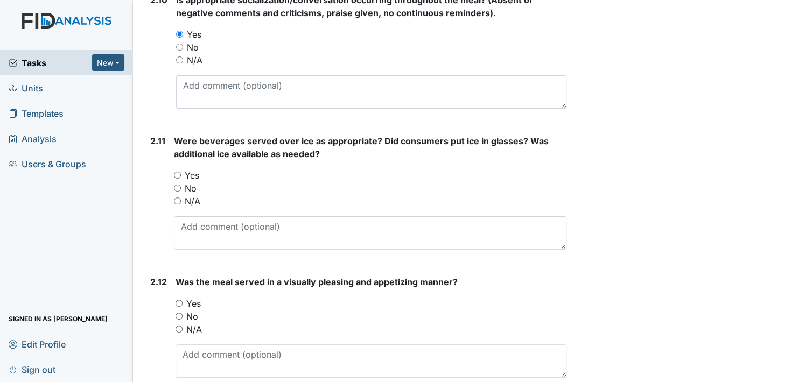
click at [177, 172] on input "Yes" at bounding box center [177, 175] width 7 height 7
radio input "true"
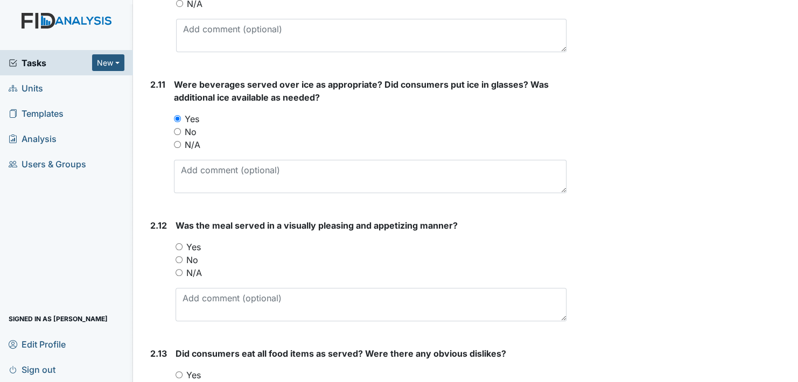
scroll to position [2101, 0]
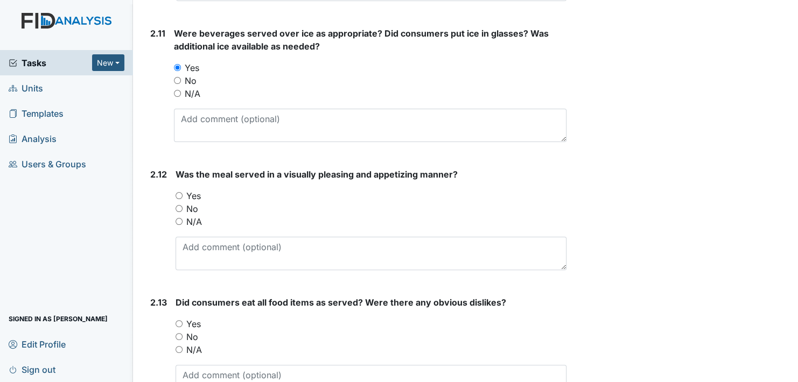
click at [179, 192] on input "Yes" at bounding box center [179, 195] width 7 height 7
radio input "true"
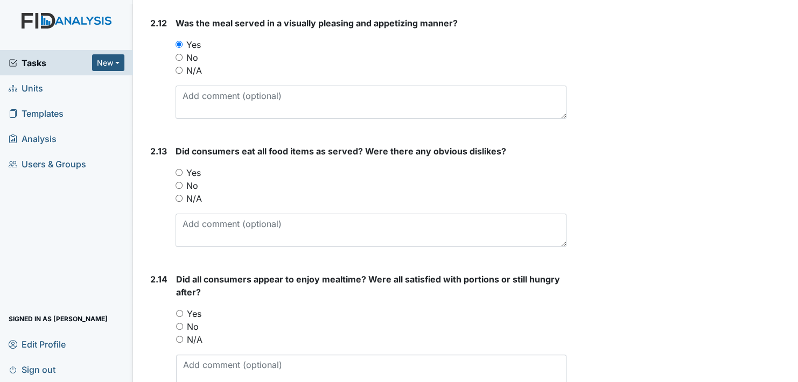
scroll to position [2263, 0]
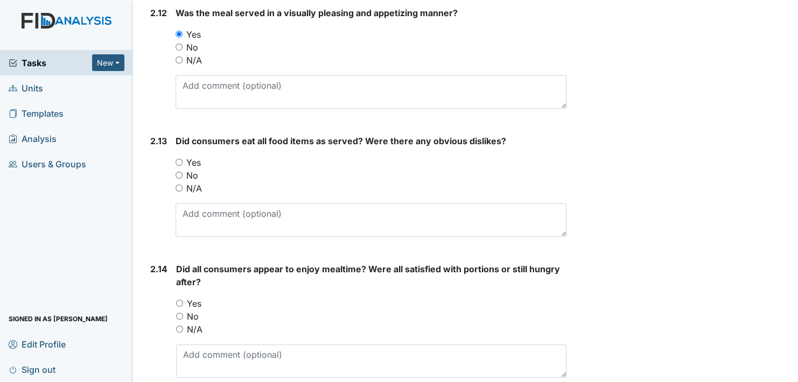
click at [179, 159] on input "Yes" at bounding box center [179, 162] width 7 height 7
radio input "true"
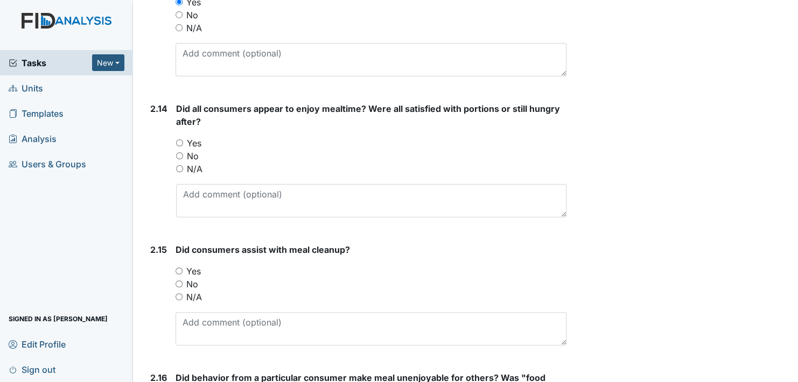
scroll to position [2424, 0]
click at [178, 138] on input "Yes" at bounding box center [179, 141] width 7 height 7
radio input "true"
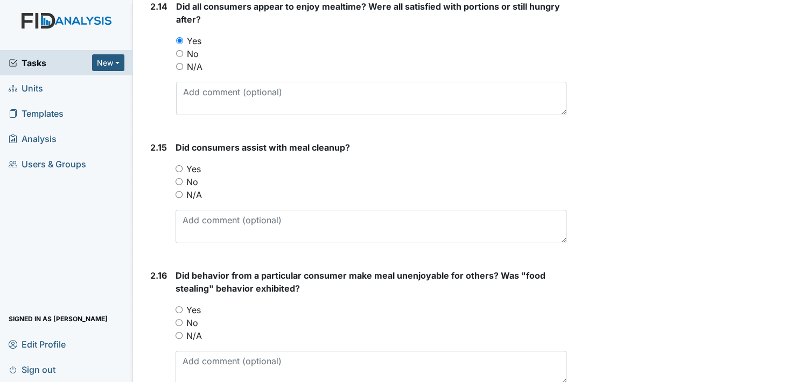
scroll to position [2532, 0]
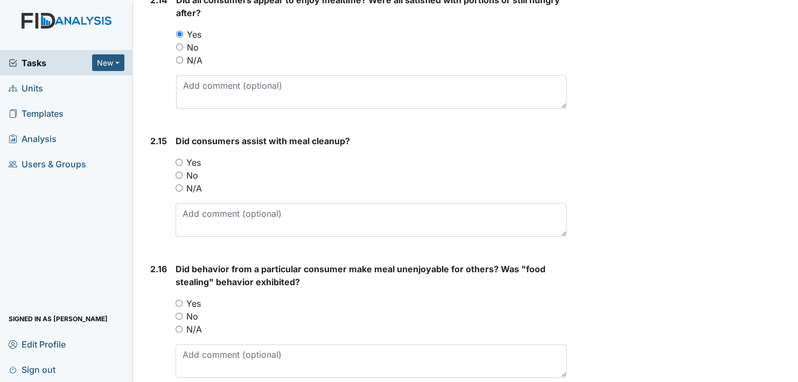
click at [177, 159] on input "Yes" at bounding box center [179, 162] width 7 height 7
radio input "true"
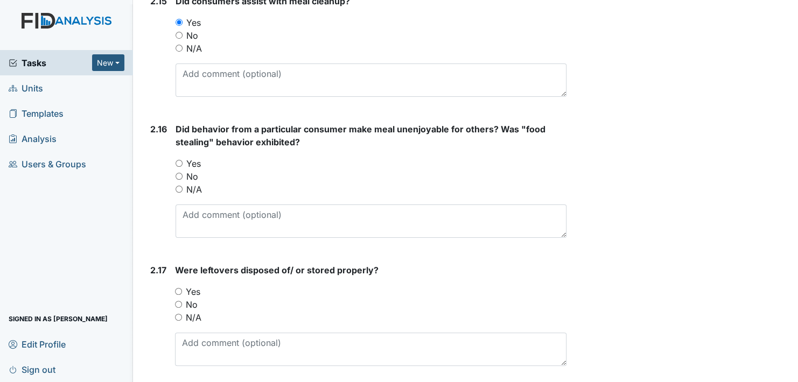
scroll to position [2694, 0]
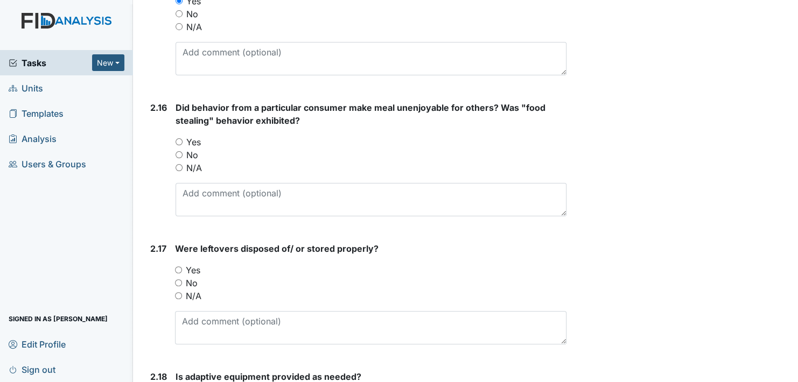
click at [176, 151] on input "No" at bounding box center [179, 154] width 7 height 7
radio input "true"
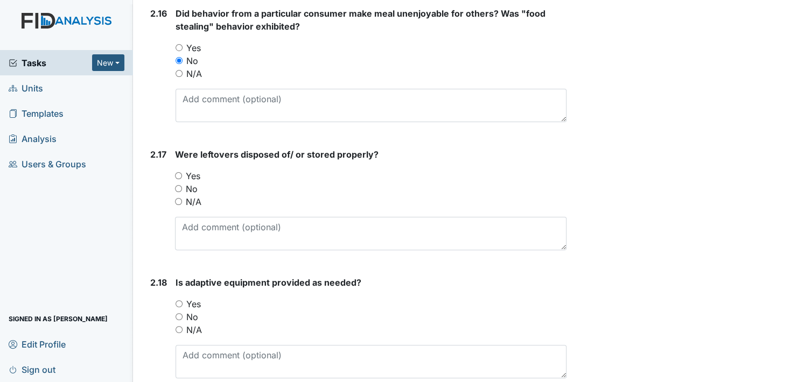
scroll to position [2801, 0]
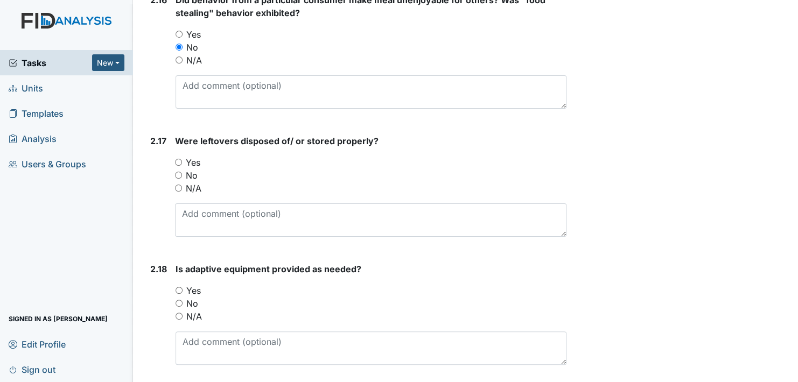
click at [178, 159] on input "Yes" at bounding box center [178, 162] width 7 height 7
radio input "true"
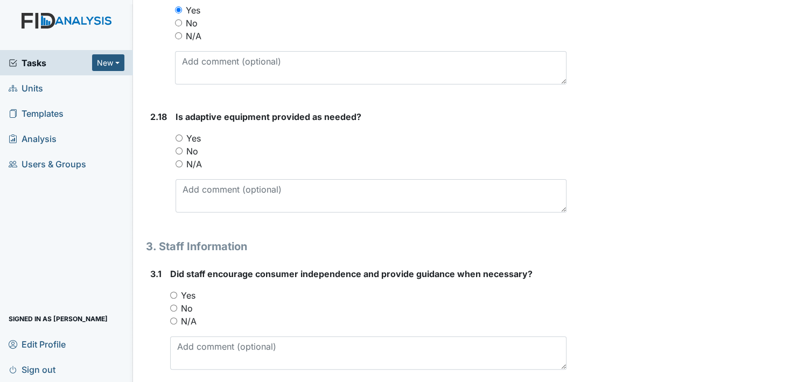
scroll to position [2963, 0]
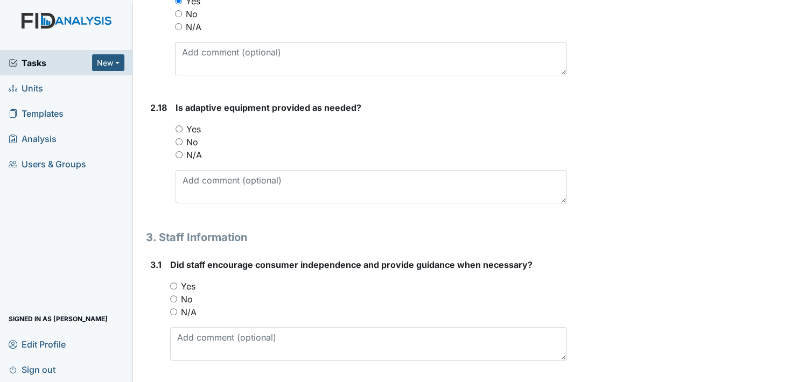
click at [178, 126] on input "Yes" at bounding box center [179, 129] width 7 height 7
radio input "true"
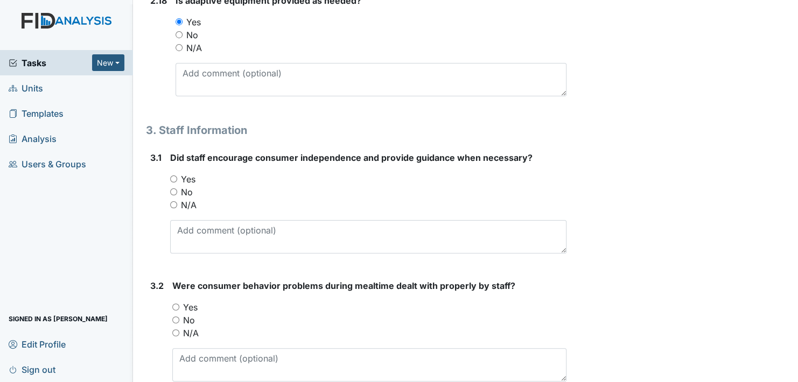
scroll to position [3071, 0]
click at [174, 175] on input "Yes" at bounding box center [173, 178] width 7 height 7
radio input "true"
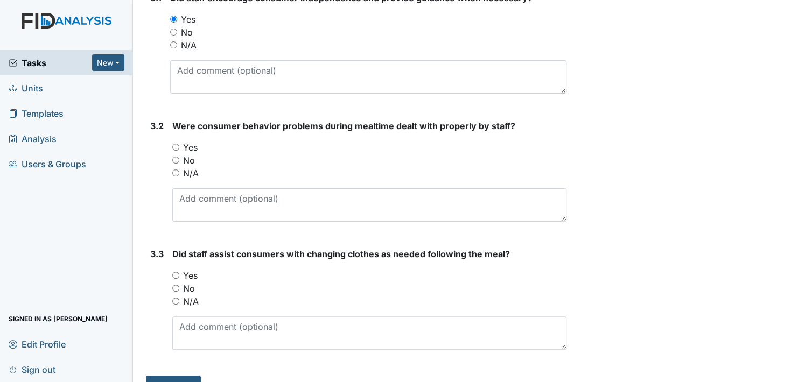
scroll to position [3232, 0]
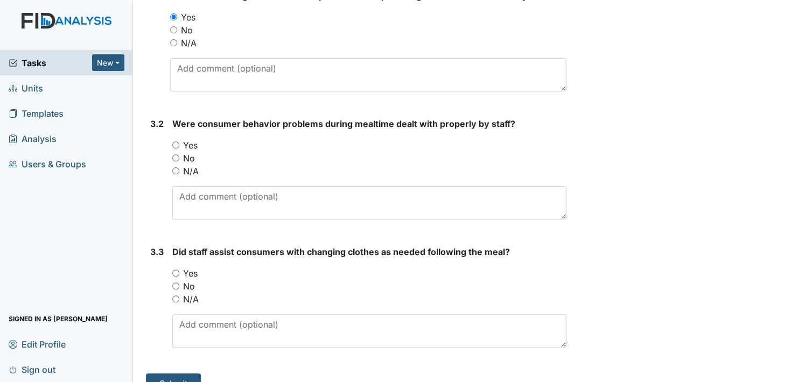
click at [176, 142] on input "Yes" at bounding box center [175, 145] width 7 height 7
radio input "true"
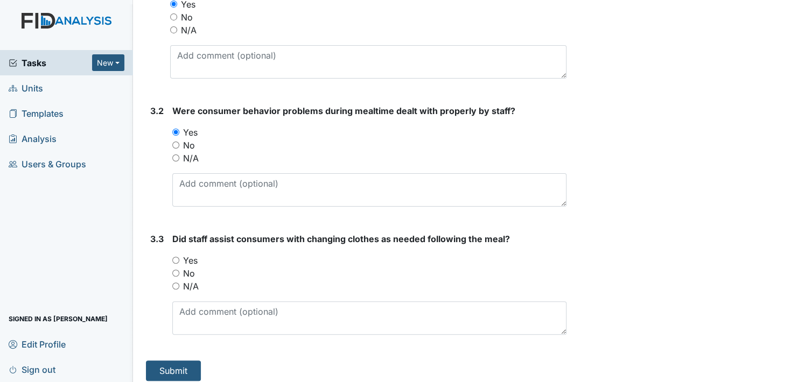
scroll to position [3247, 0]
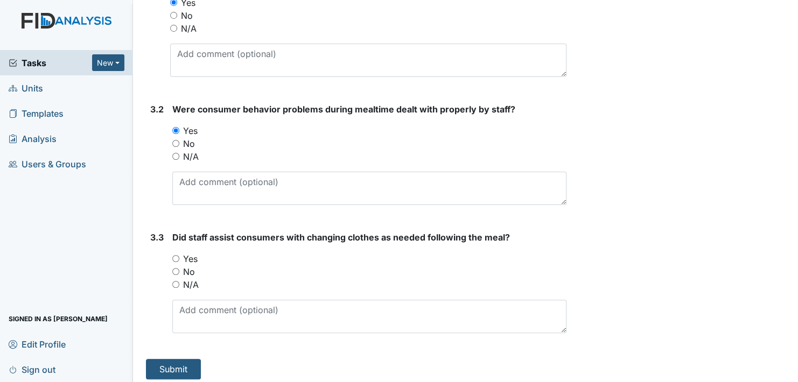
click at [178, 255] on input "Yes" at bounding box center [175, 258] width 7 height 7
radio input "true"
click at [178, 363] on button "Submit" at bounding box center [173, 369] width 55 height 20
